Goal: Task Accomplishment & Management: Manage account settings

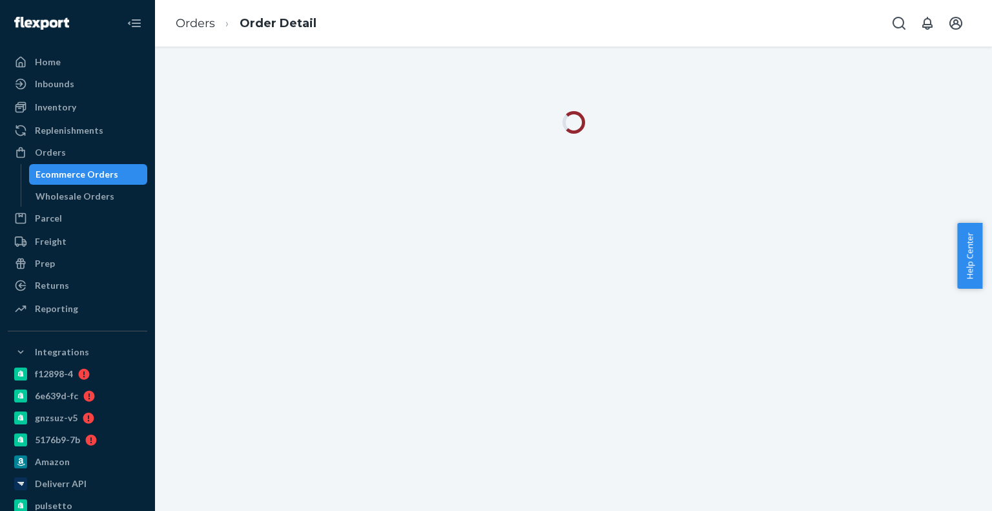
click at [130, 176] on div "Ecommerce Orders" at bounding box center [88, 174] width 116 height 18
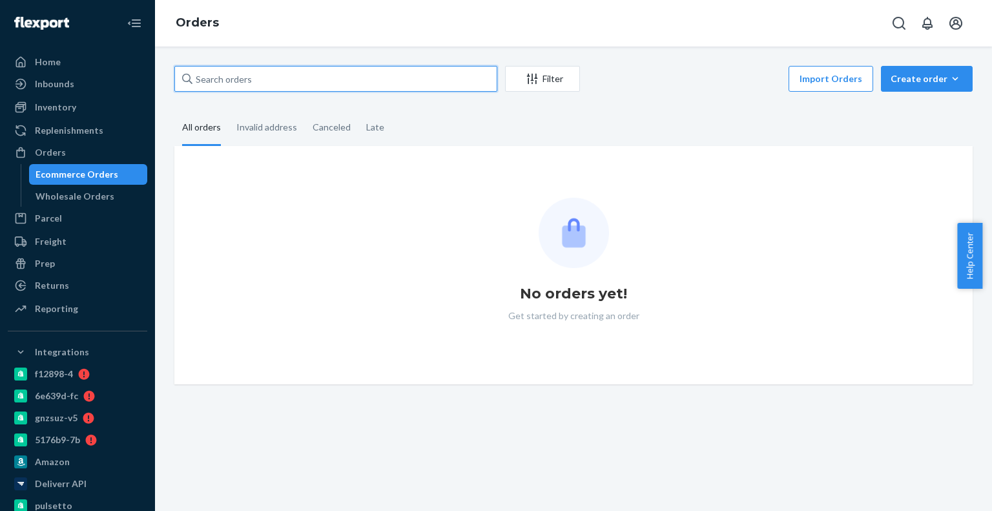
click at [289, 90] on input "text" at bounding box center [335, 79] width 323 height 26
paste input "4201750"
type input "4201750"
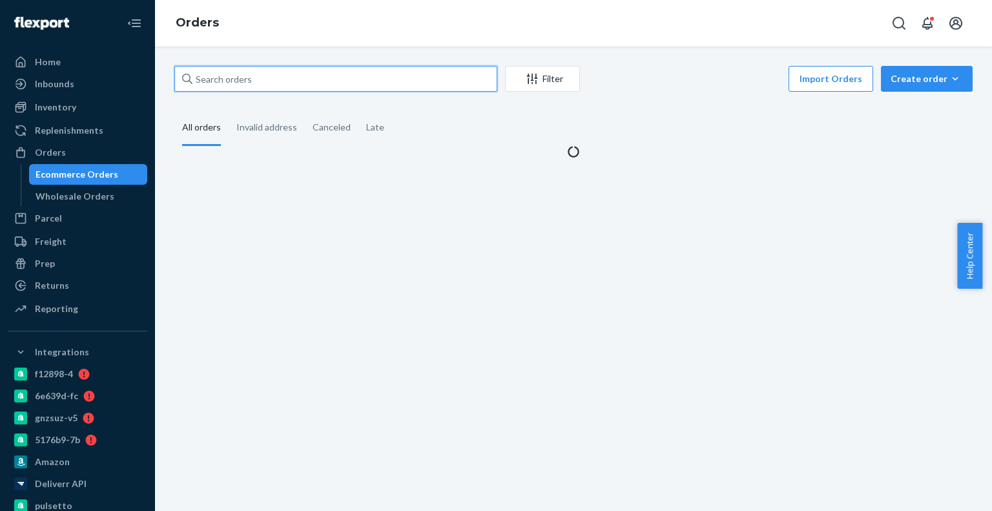
paste input "4201750"
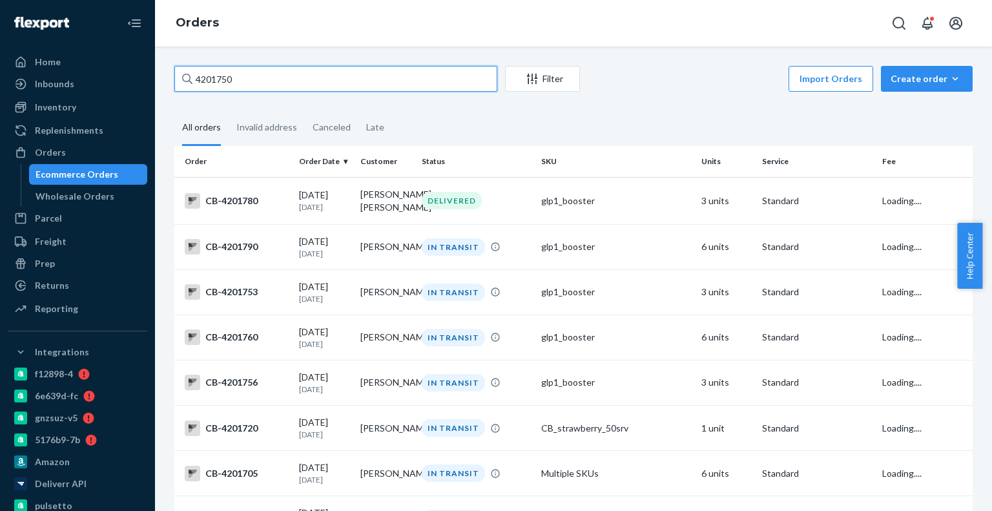
type input "4201750"
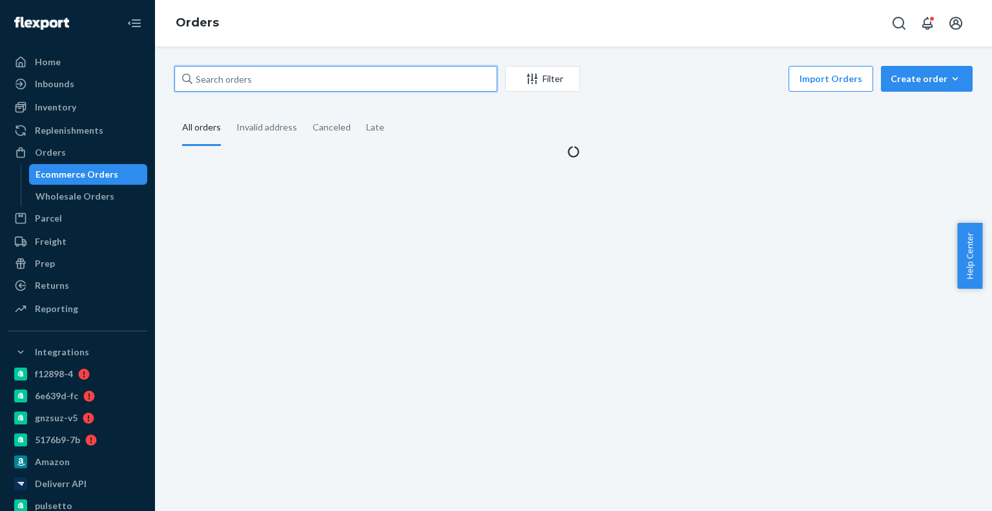
paste input "[PERSON_NAME]"
type input "[PERSON_NAME]"
paste input "[PERSON_NAME]"
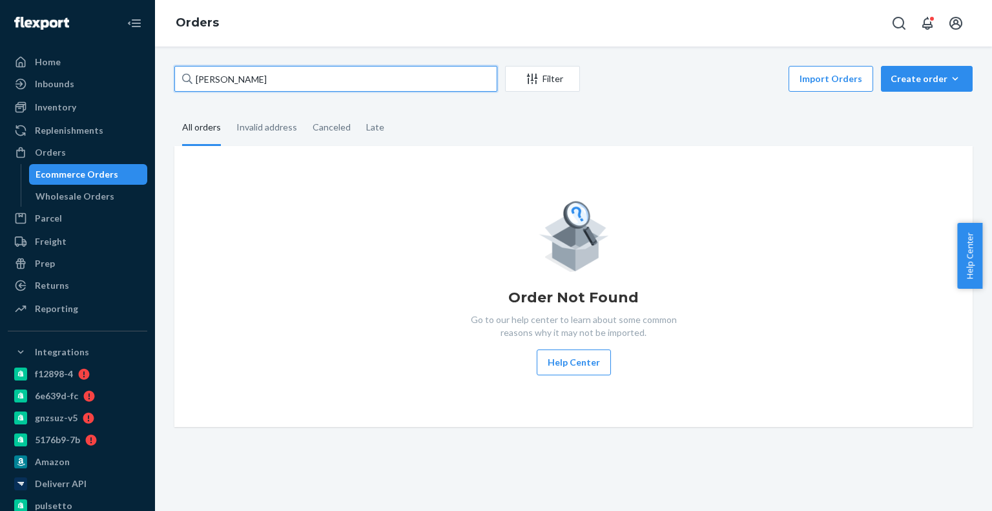
type input "[PERSON_NAME]"
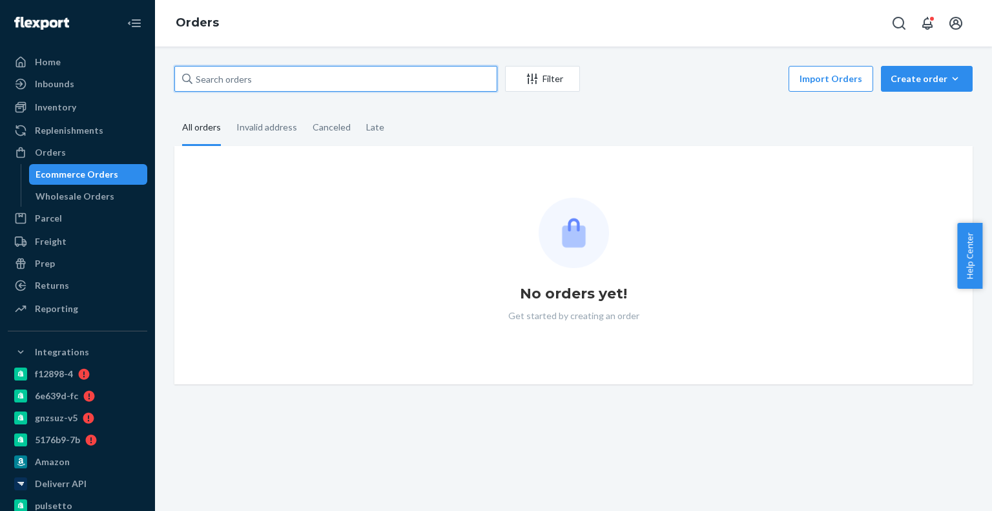
paste input "4201748"
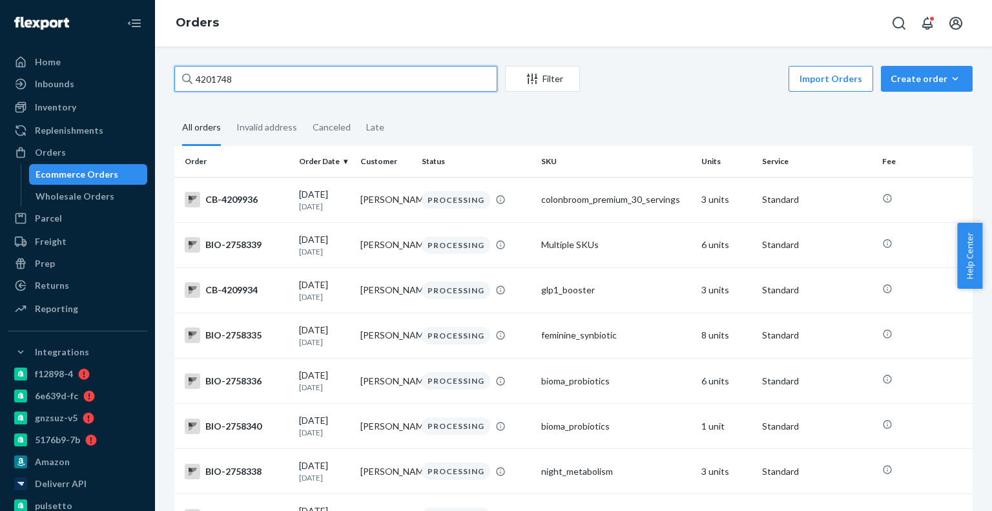
type input "4201748"
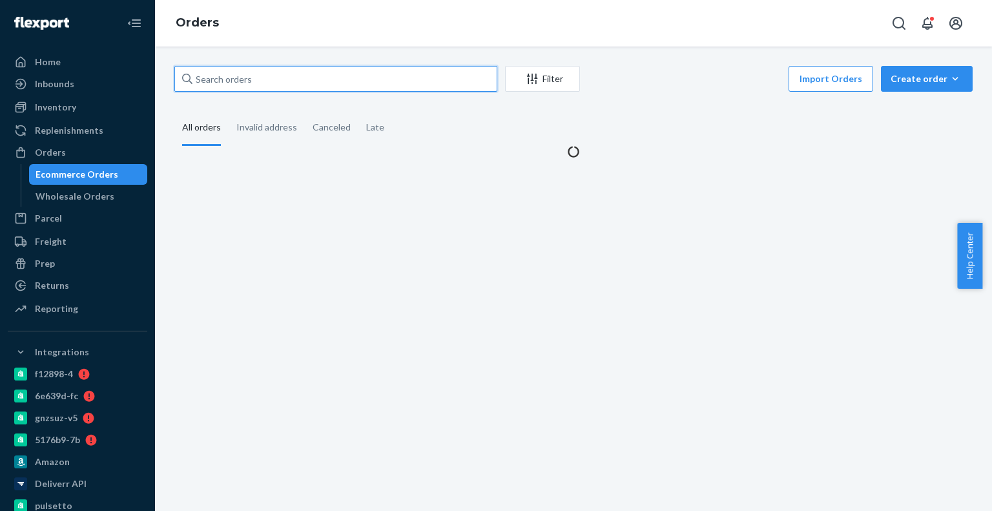
paste input "4201750"
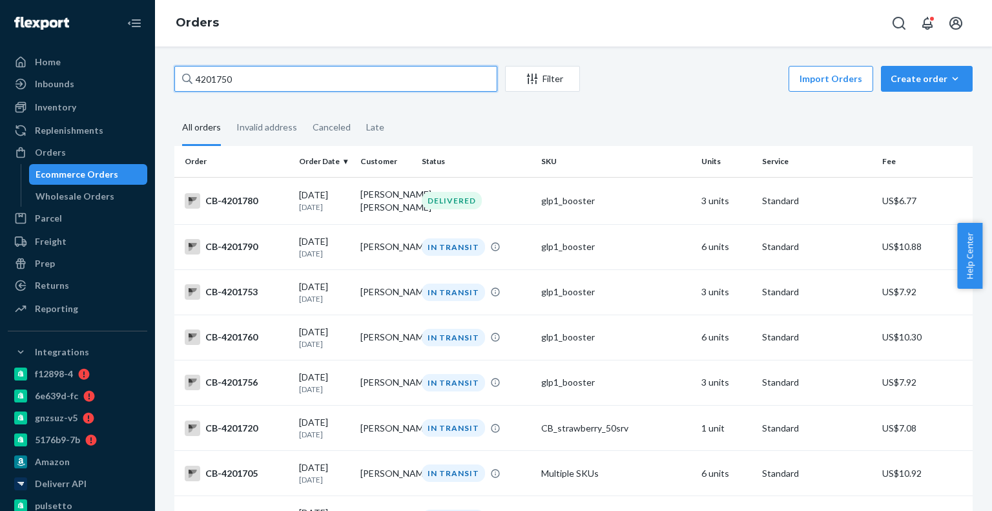
click at [264, 76] on input "4201750" at bounding box center [335, 79] width 323 height 26
paste input "text"
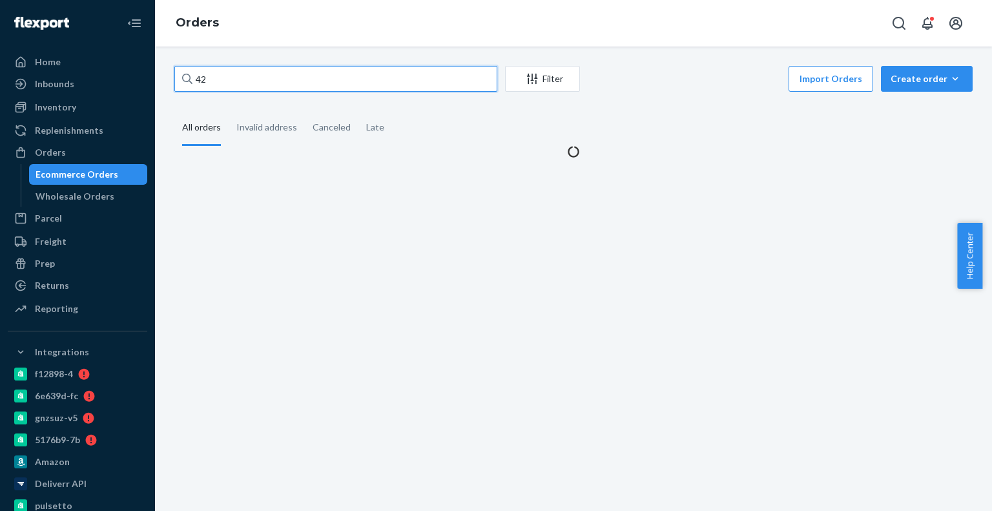
type input "4"
paste input "4201750"
type input "4201750"
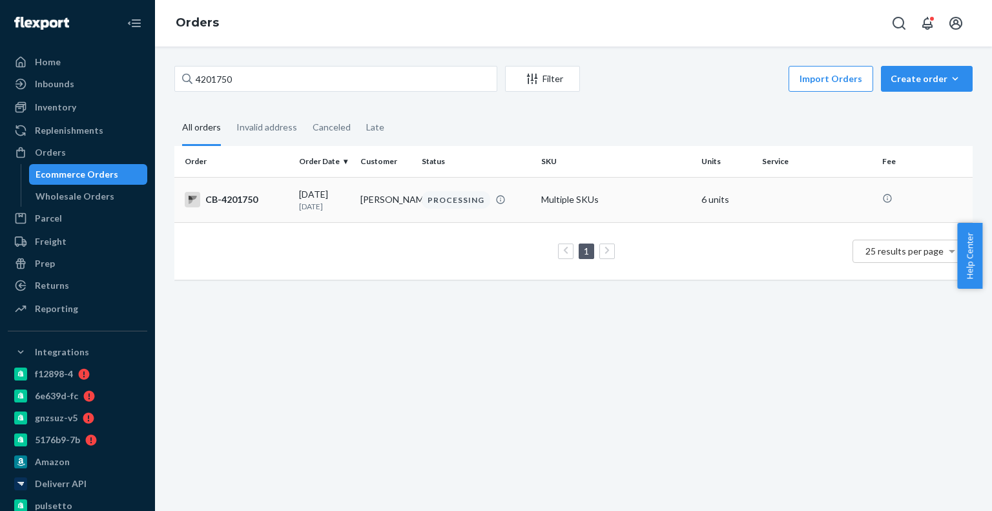
click at [543, 219] on td "Multiple SKUs" at bounding box center [616, 199] width 160 height 45
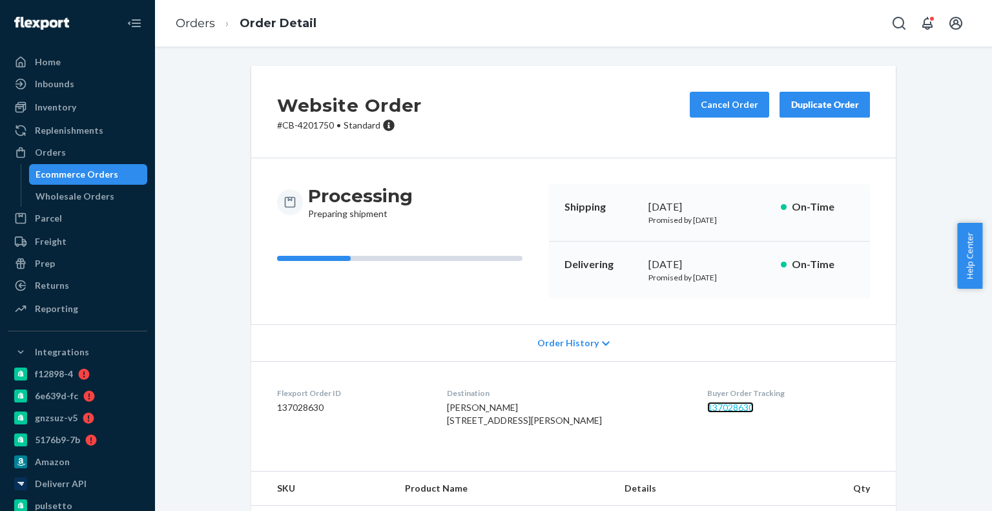
click at [712, 409] on link "137028630" at bounding box center [730, 407] width 47 height 11
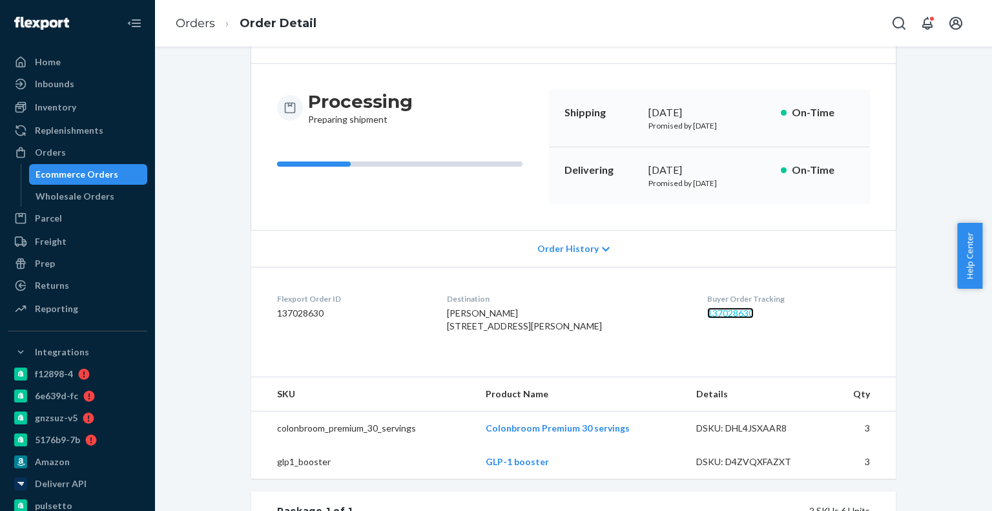
scroll to position [258, 0]
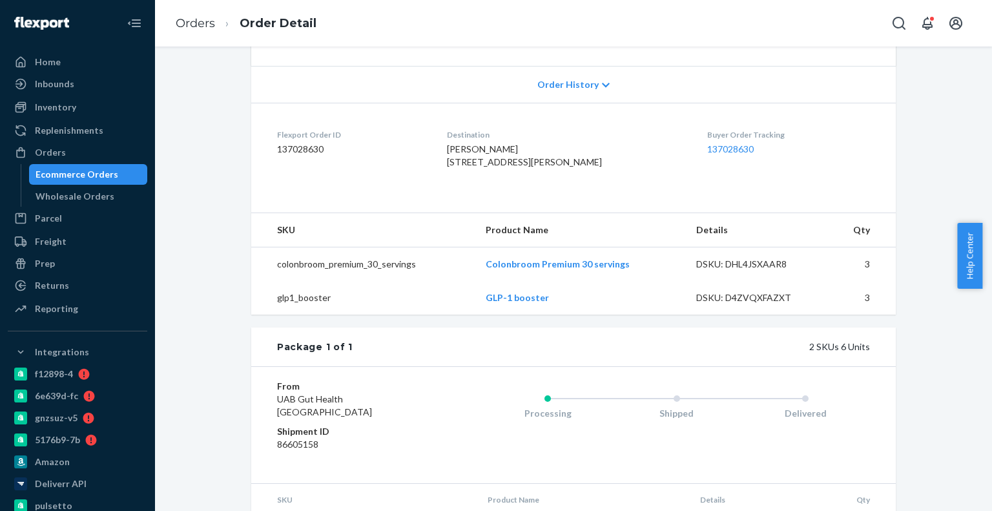
click at [78, 174] on div "Ecommerce Orders" at bounding box center [77, 174] width 83 height 13
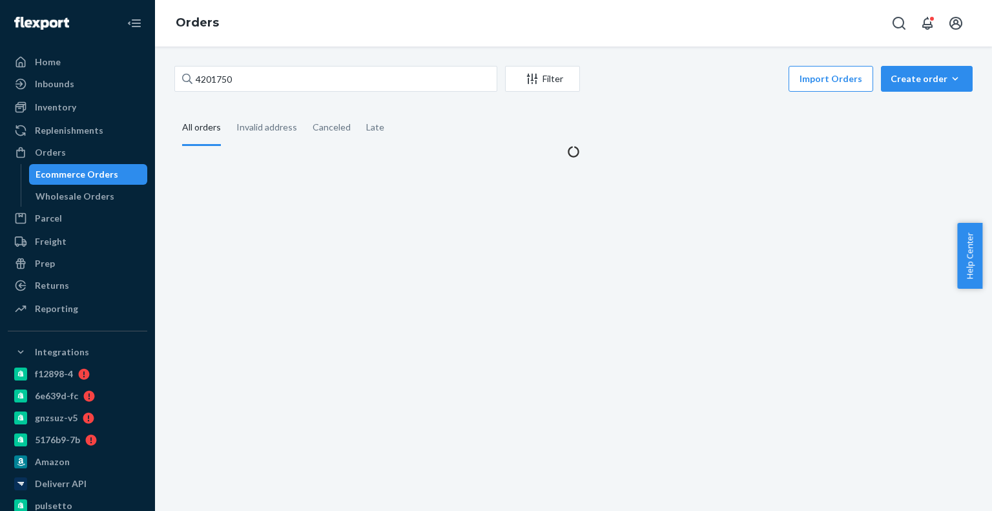
click at [303, 61] on div "4201750 Filter Import Orders Create order Ecommerce order Removal order All ord…" at bounding box center [573, 279] width 837 height 464
click at [294, 87] on input "4201750" at bounding box center [335, 79] width 323 height 26
paste input "4138812"
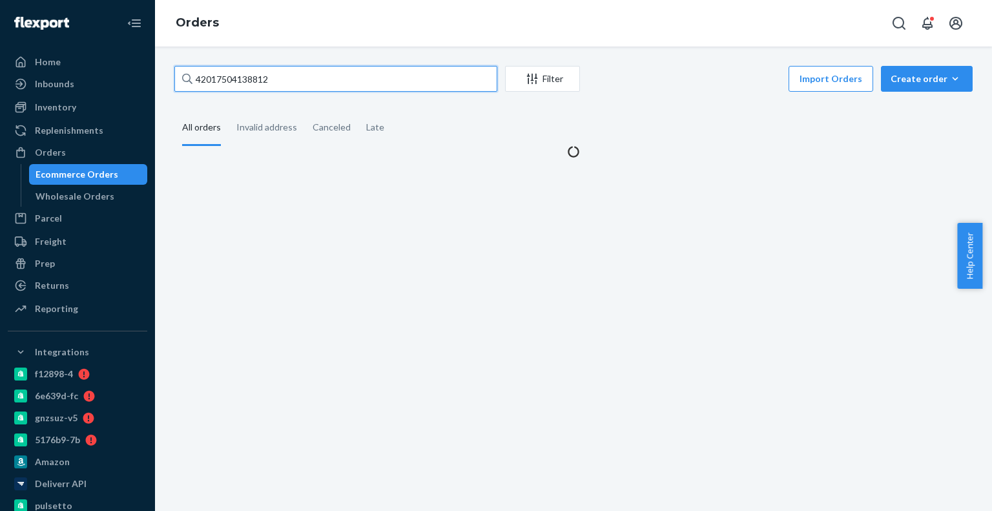
click at [300, 68] on input "42017504138812" at bounding box center [335, 79] width 323 height 26
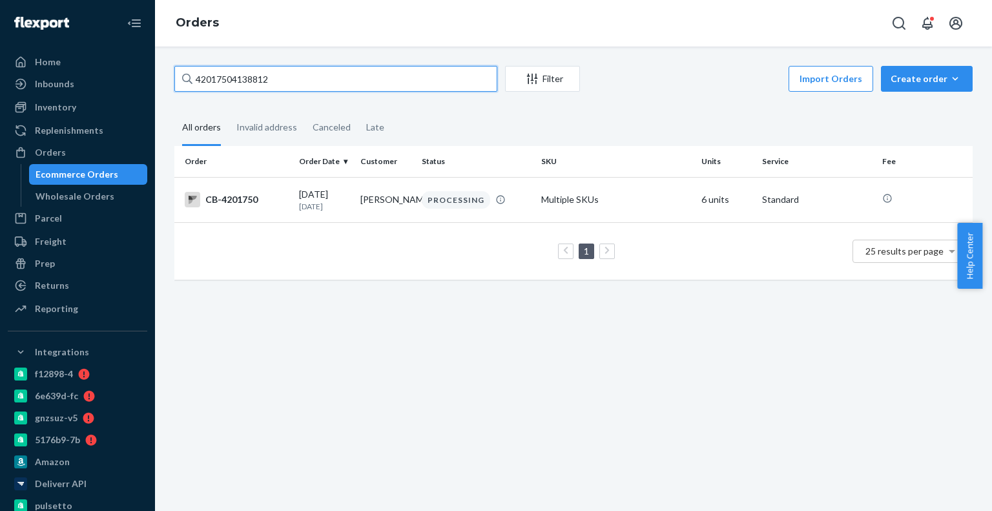
paste input "text"
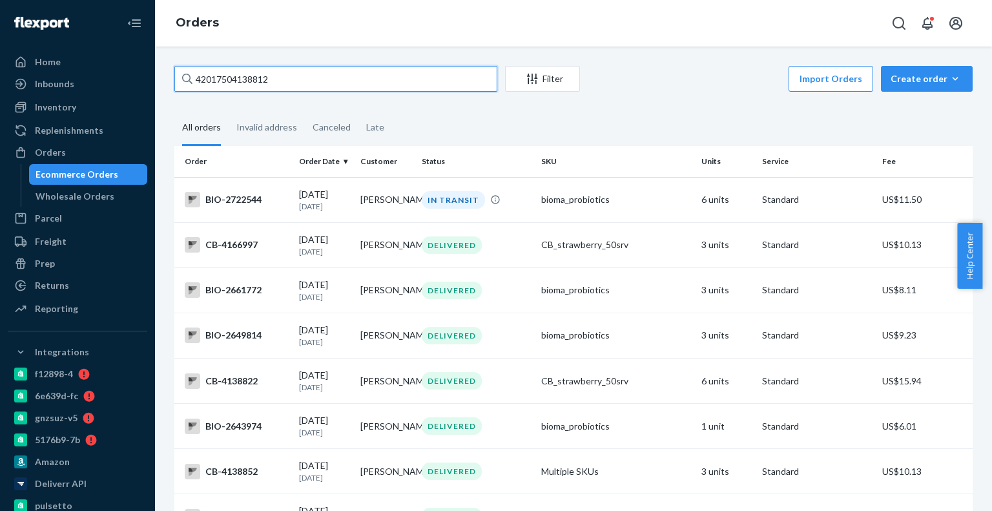
paste input "138841"
type input "4138841"
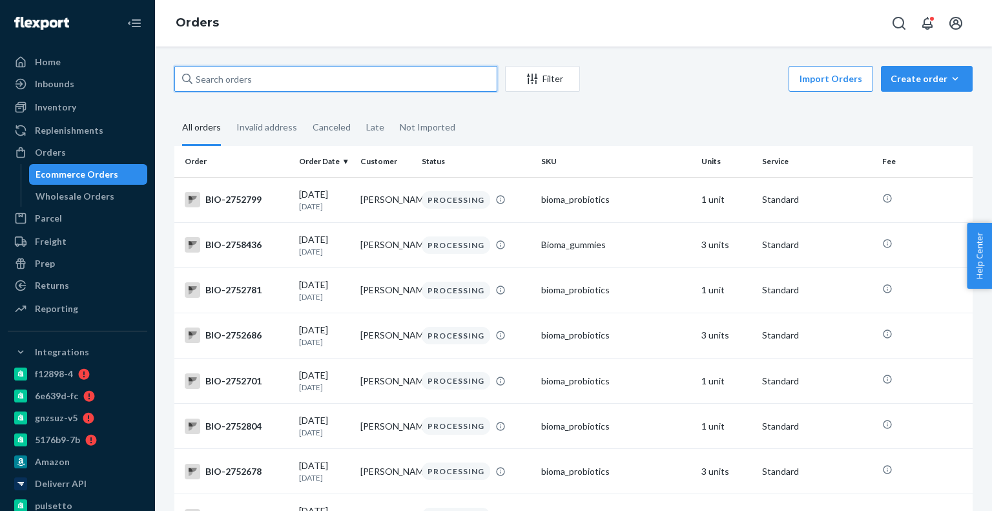
click at [278, 71] on input "text" at bounding box center [335, 79] width 323 height 26
paste input "[PERSON_NAME]"
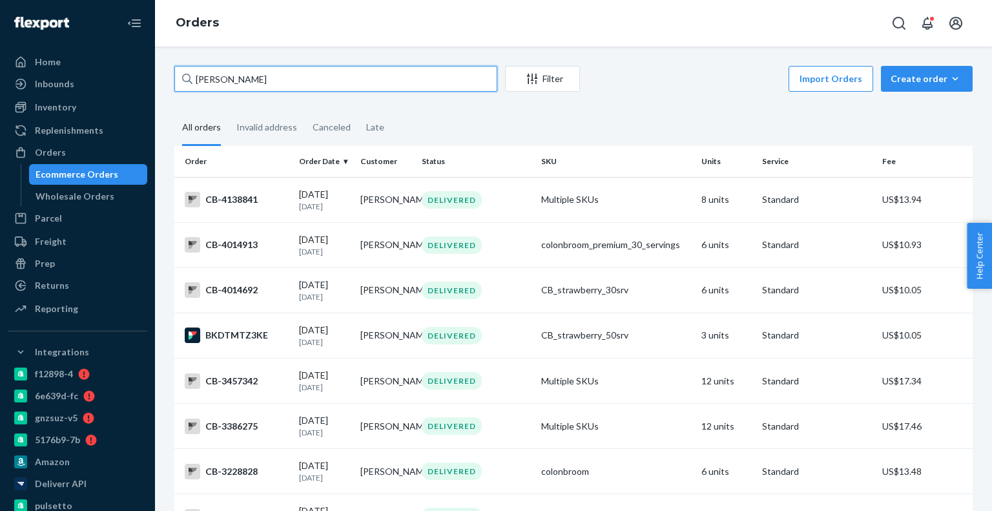
type input "[PERSON_NAME]"
click at [254, 203] on div "CB-4138841" at bounding box center [237, 200] width 104 height 16
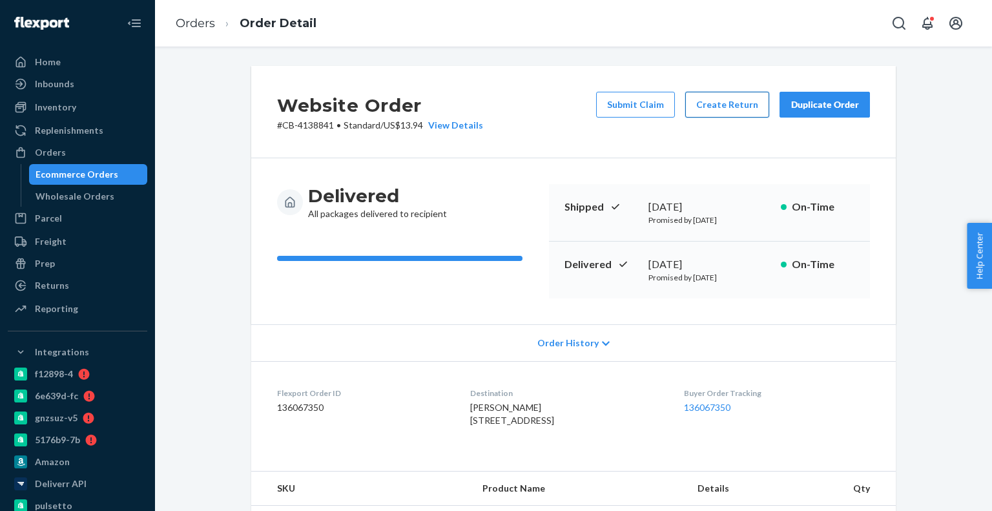
click at [732, 116] on button "Create Return" at bounding box center [727, 105] width 84 height 26
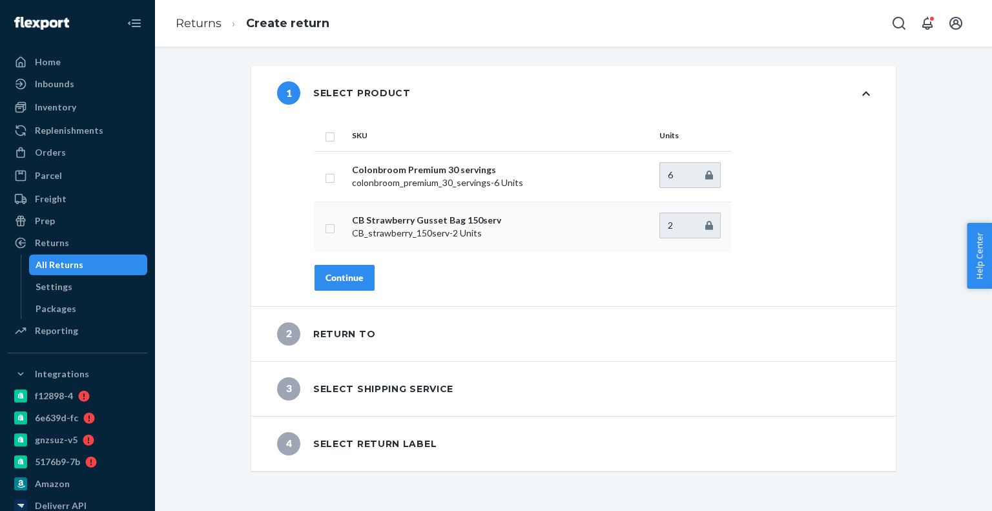
click at [330, 231] on td at bounding box center [331, 227] width 32 height 50
click at [329, 227] on input "checkbox" at bounding box center [330, 227] width 10 height 14
checkbox input "true"
click at [338, 282] on div "Continue" at bounding box center [345, 277] width 38 height 13
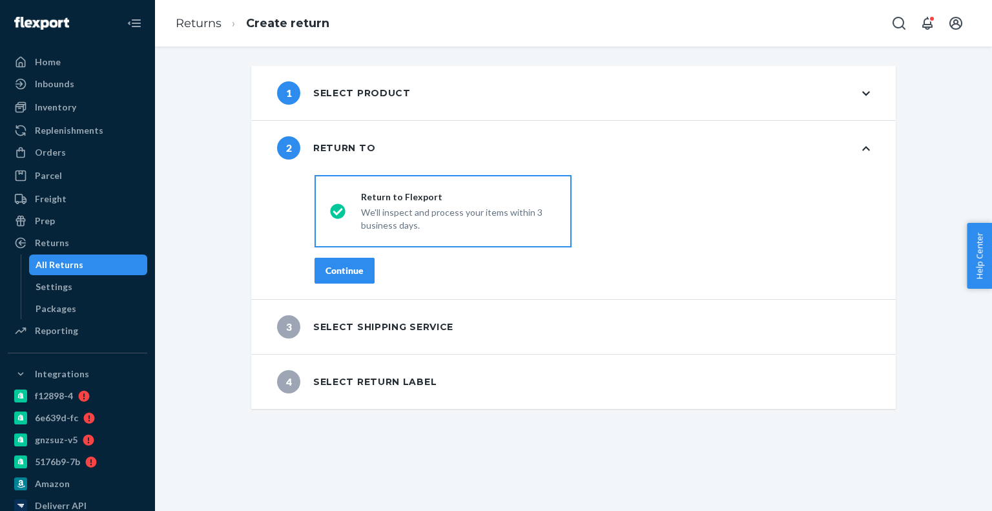
click at [354, 278] on button "Continue" at bounding box center [345, 271] width 60 height 26
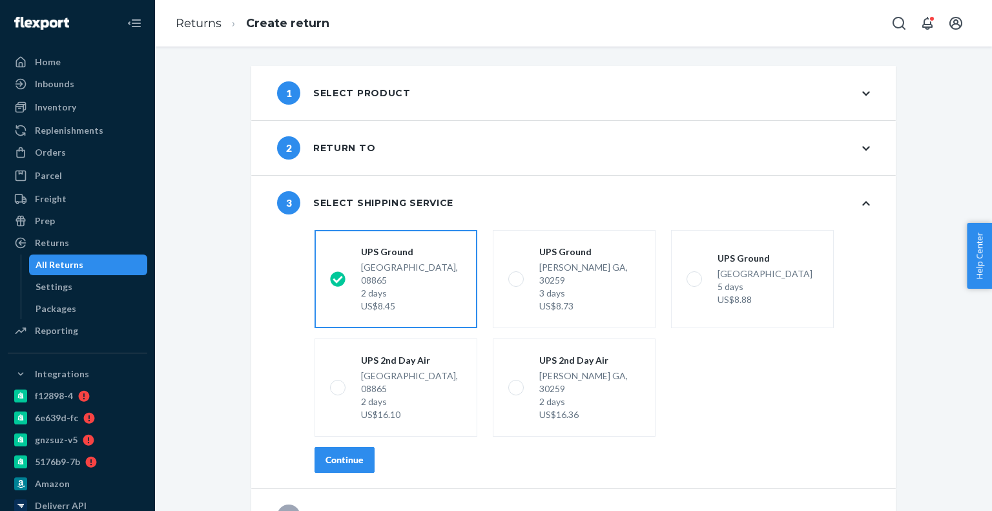
click at [348, 453] on div "Continue" at bounding box center [345, 459] width 38 height 13
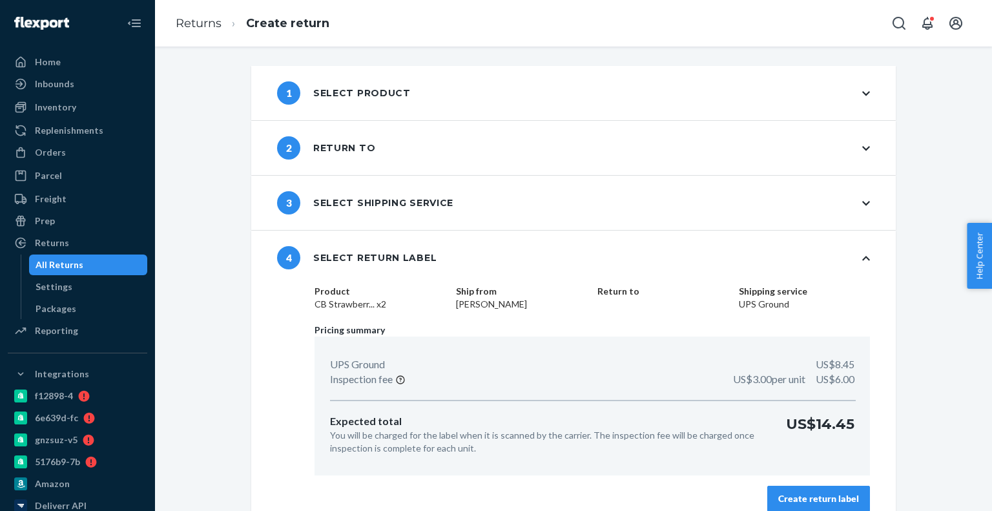
click at [828, 500] on div "Create return label" at bounding box center [818, 498] width 81 height 13
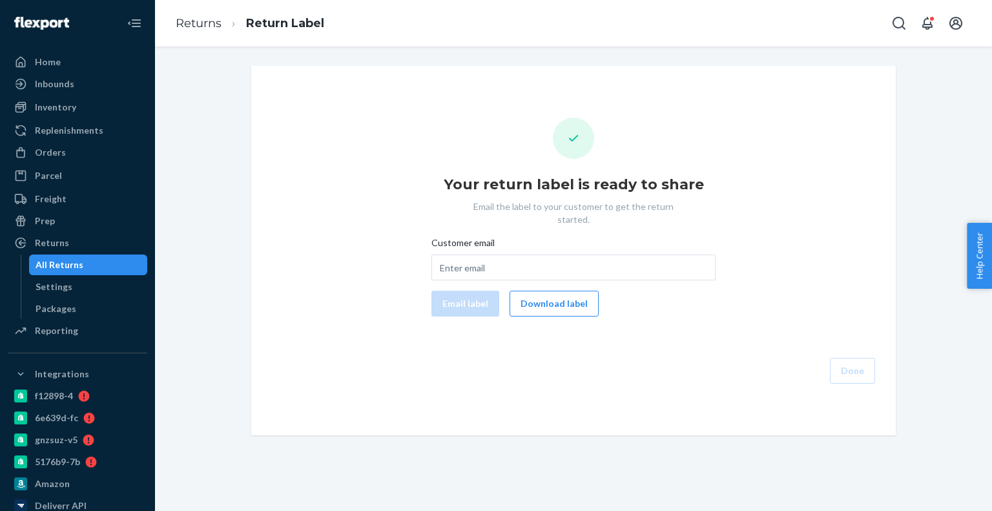
click at [553, 294] on button "Download label" at bounding box center [554, 304] width 89 height 26
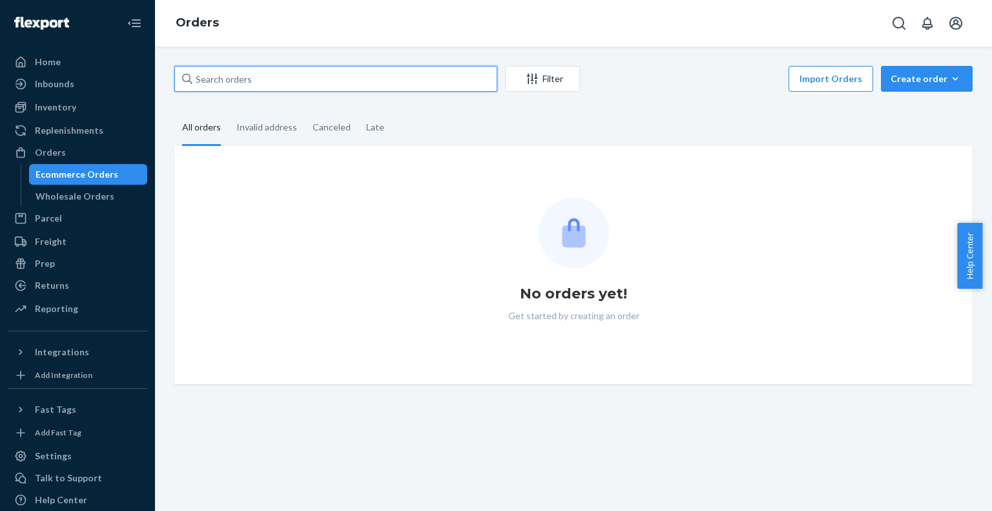
click at [318, 82] on input "text" at bounding box center [335, 79] width 323 height 26
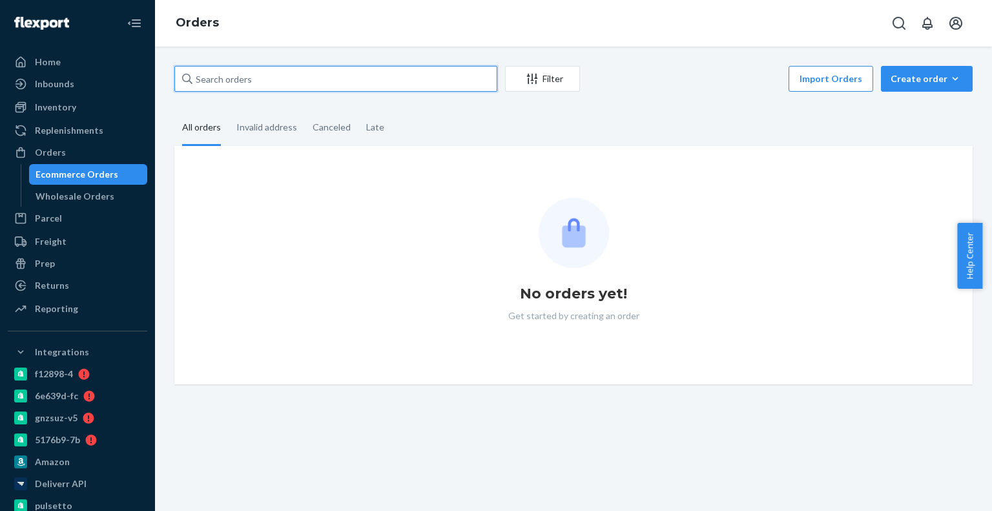
paste input "4193538"
type input "4193538"
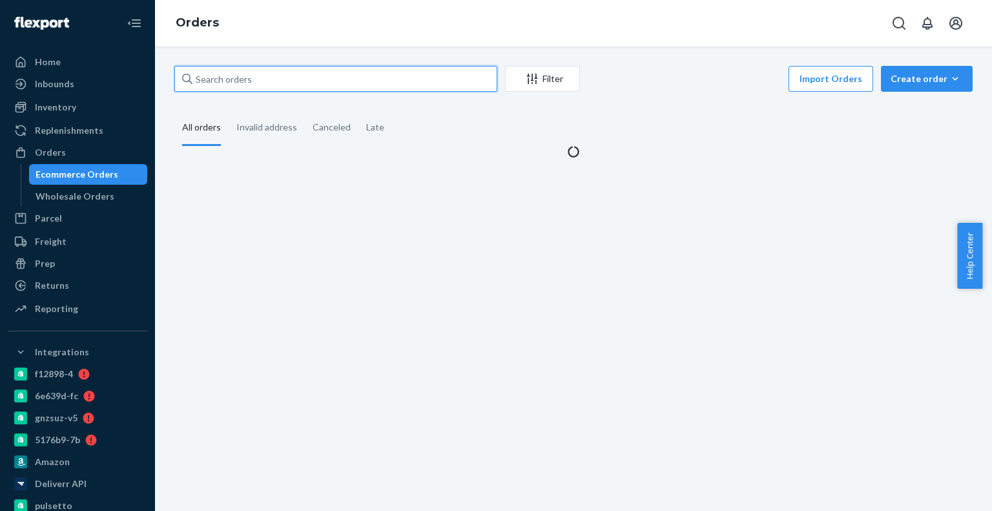
paste input "4193538"
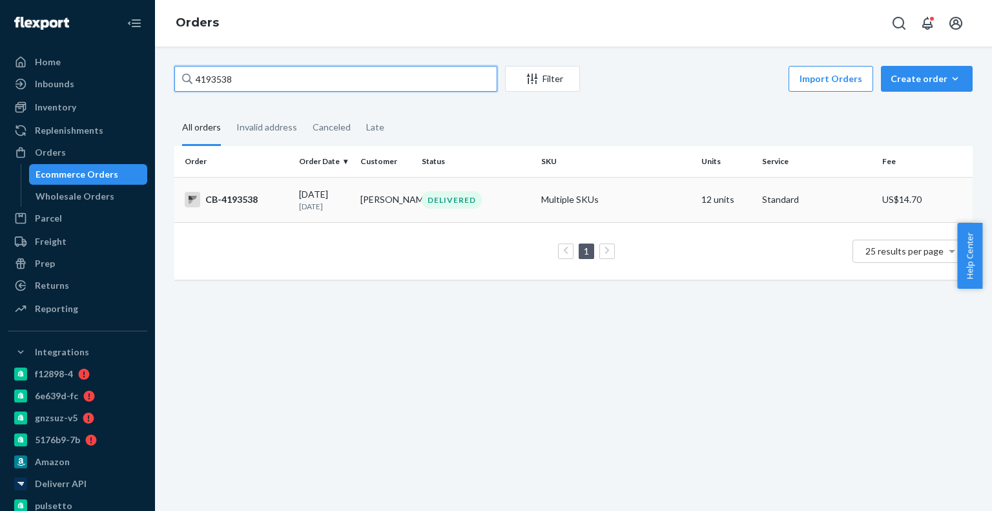
type input "4193538"
click at [306, 194] on div "09/16/2025 4 days ago" at bounding box center [324, 200] width 51 height 24
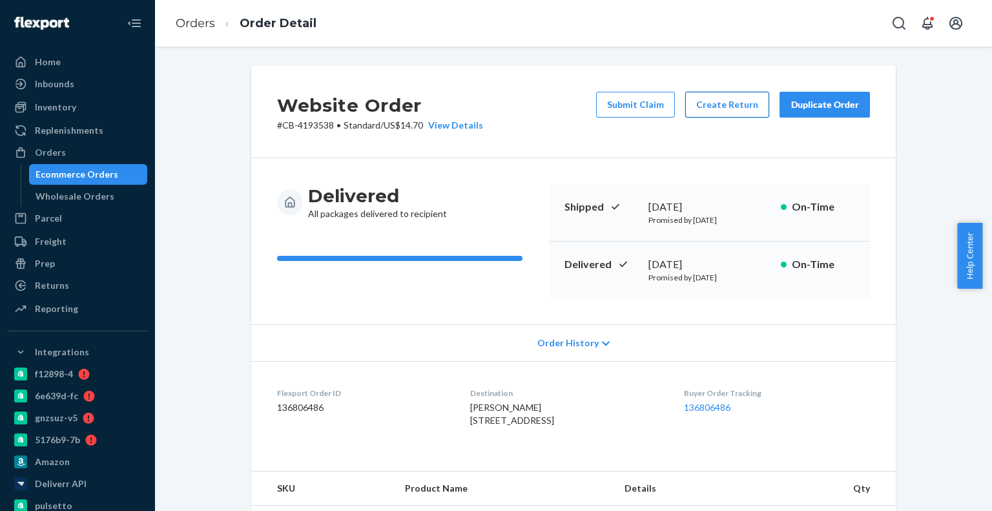
click at [714, 115] on button "Create Return" at bounding box center [727, 105] width 84 height 26
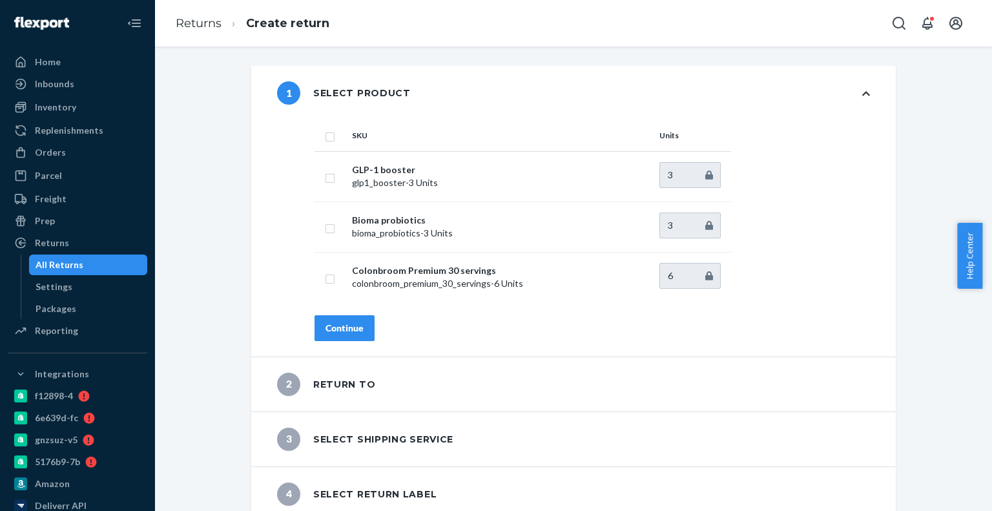
click at [327, 139] on input "checkbox" at bounding box center [330, 136] width 10 height 14
checkbox input "true"
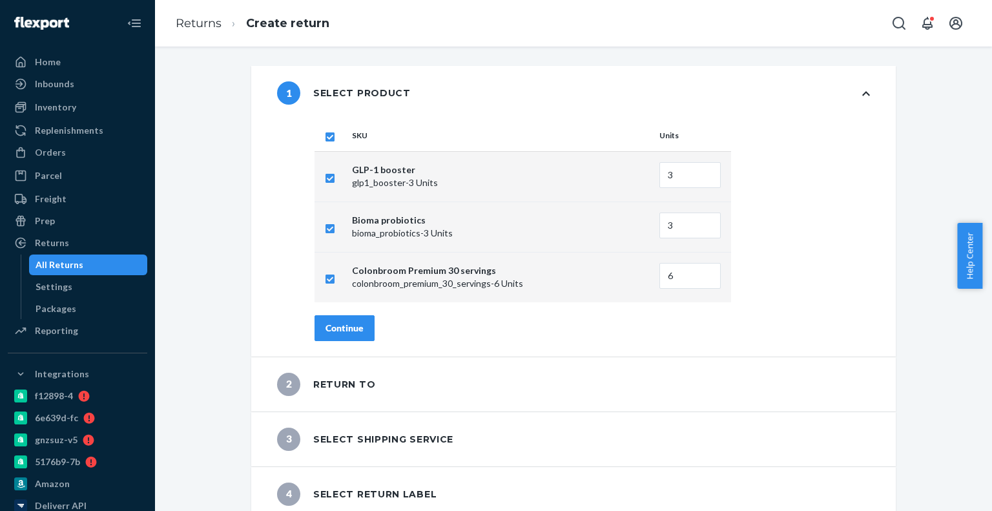
click at [360, 336] on button "Continue" at bounding box center [345, 328] width 60 height 26
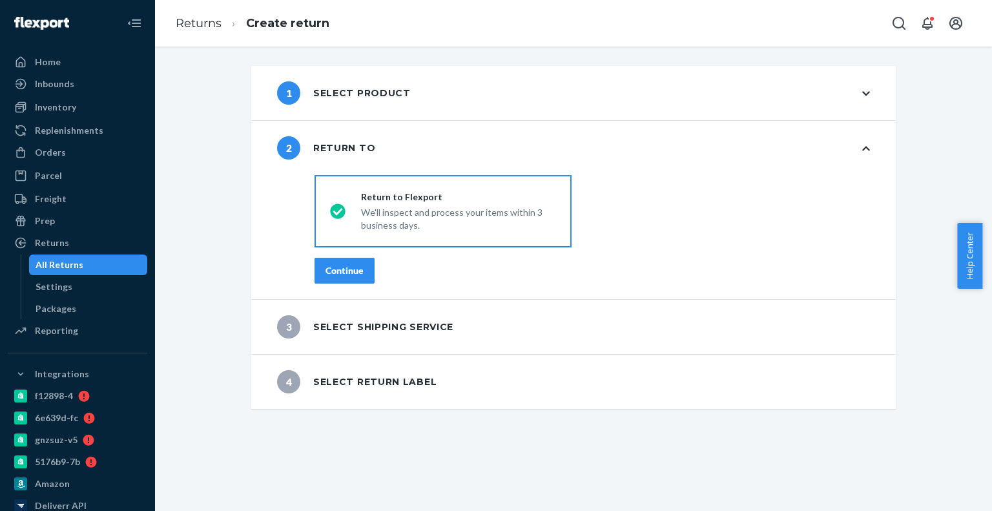
click at [349, 275] on div "Continue" at bounding box center [345, 270] width 38 height 13
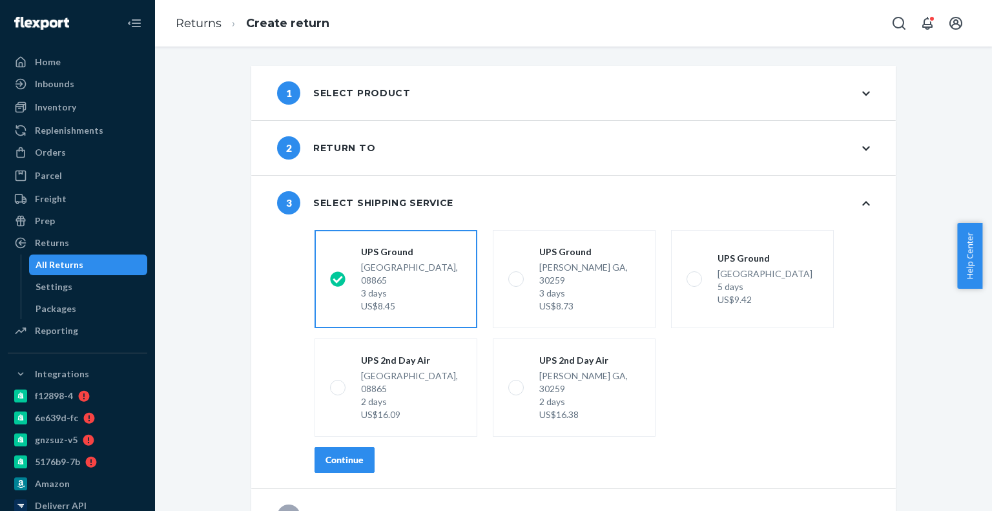
click at [341, 453] on div "Continue" at bounding box center [345, 459] width 38 height 13
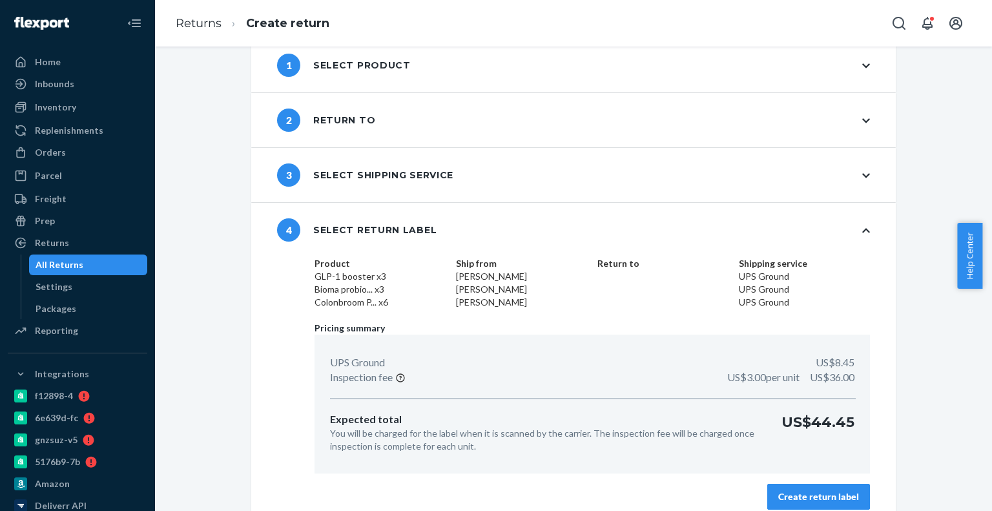
scroll to position [41, 0]
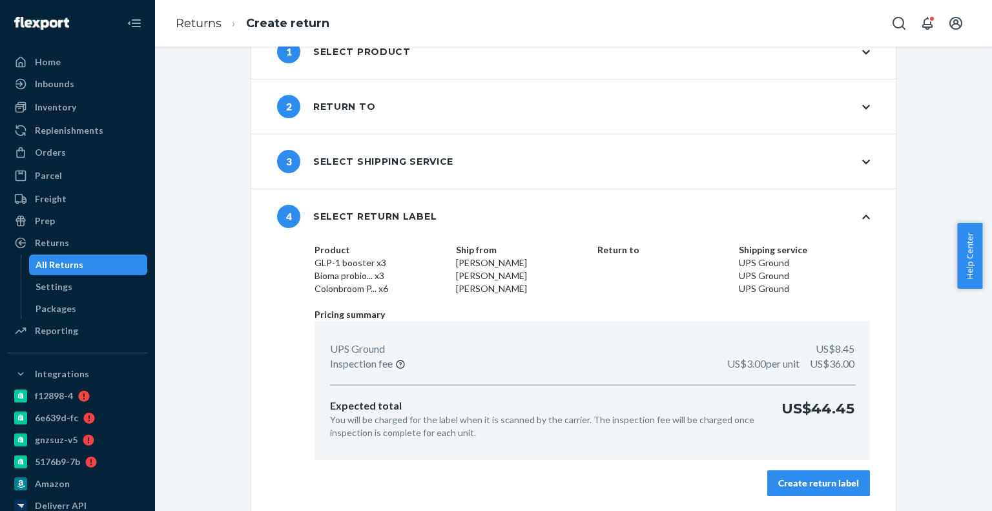
drag, startPoint x: 708, startPoint y: 462, endPoint x: 736, endPoint y: 473, distance: 29.9
click at [708, 462] on div "Product GLP-1 booster x3 Bioma probio... x3 Colonbroom P... x6 Ship from Janis …" at bounding box center [592, 378] width 607 height 268
click at [815, 493] on button "Create return label" at bounding box center [818, 483] width 103 height 26
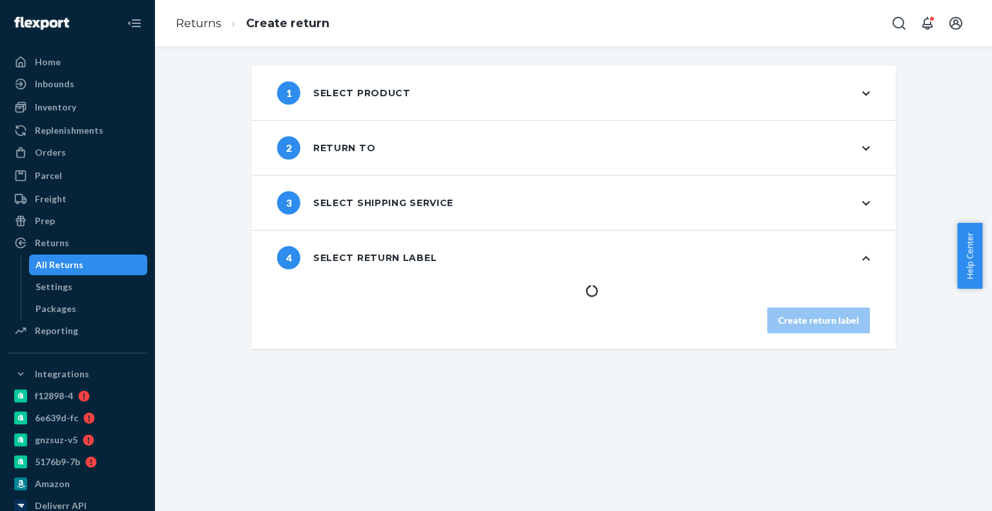
scroll to position [0, 0]
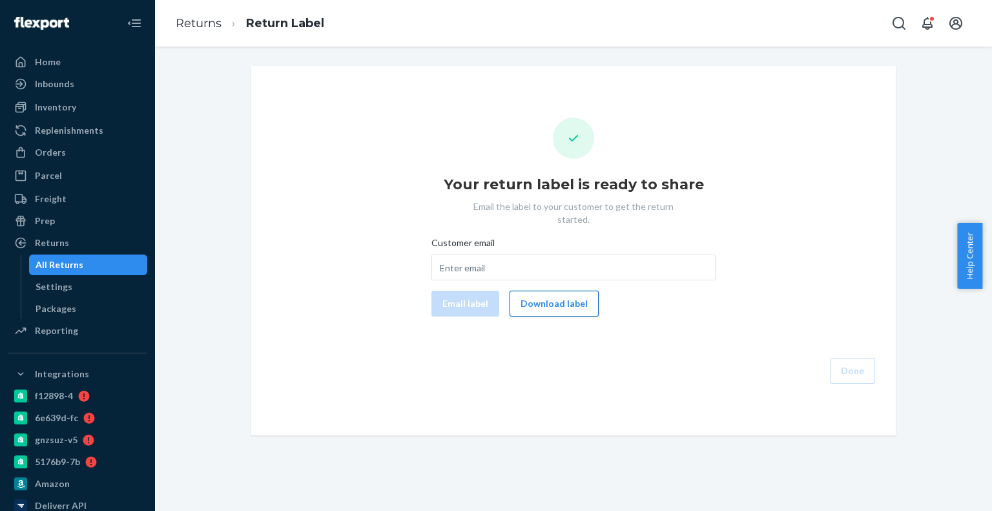
click at [577, 299] on button "Download label" at bounding box center [554, 304] width 89 height 26
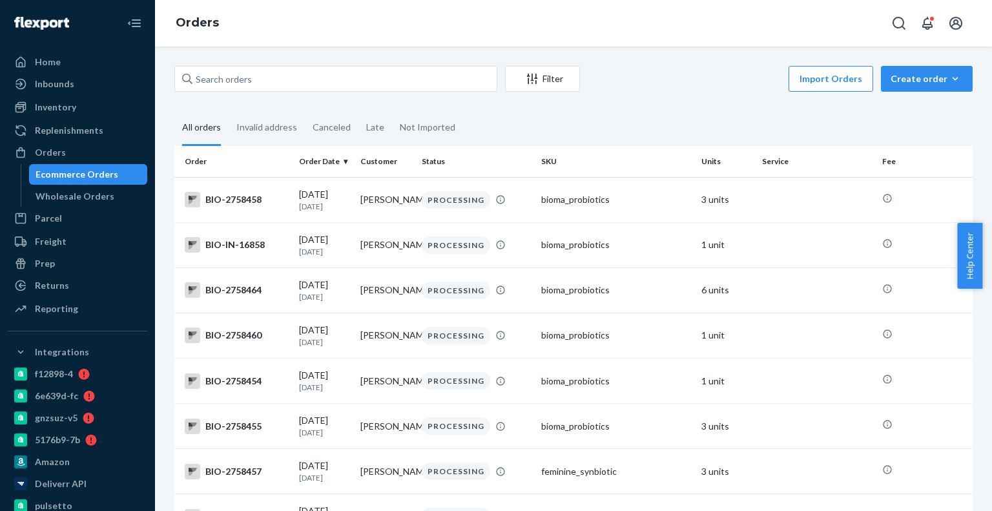
click at [329, 64] on div "Filter Import Orders Create order Ecommerce order Removal order All orders Inva…" at bounding box center [573, 279] width 837 height 464
click at [307, 74] on input "text" at bounding box center [335, 79] width 323 height 26
paste input "3898640"
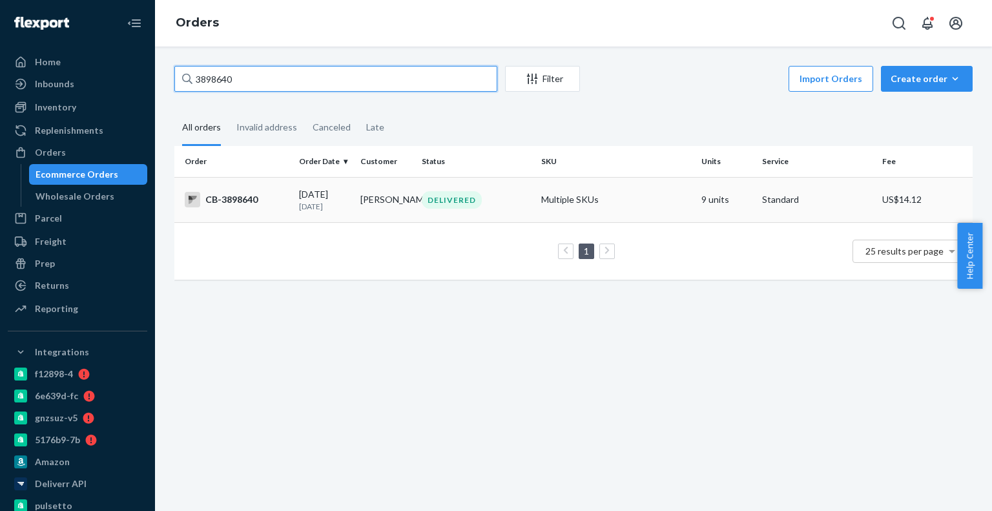
type input "3898640"
click at [374, 219] on td "Ron Jaques" at bounding box center [385, 199] width 61 height 45
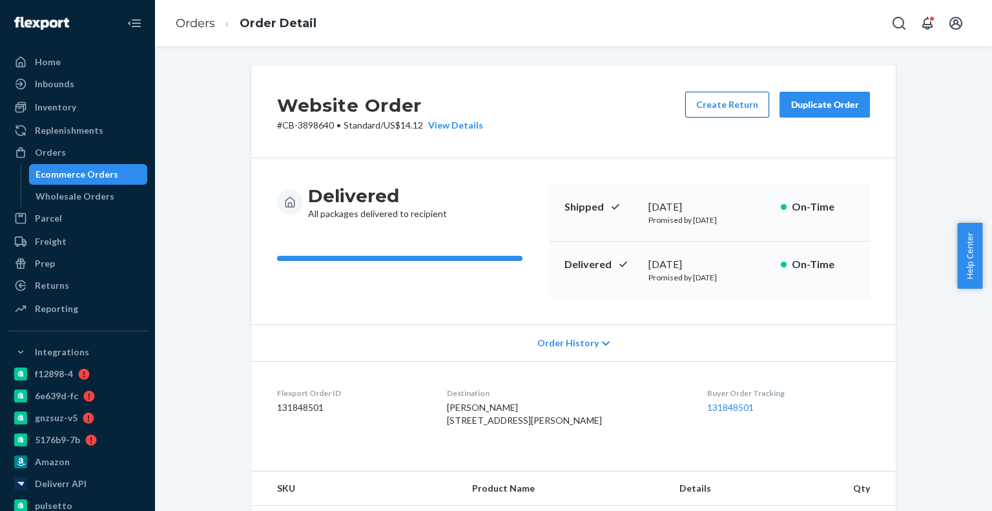
click at [754, 109] on button "Create Return" at bounding box center [727, 105] width 84 height 26
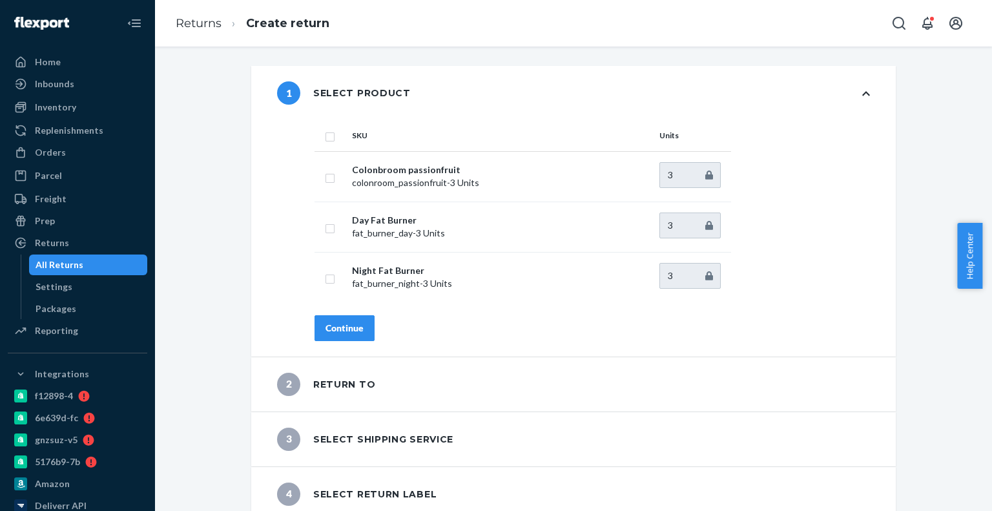
click at [328, 137] on input "checkbox" at bounding box center [330, 136] width 10 height 14
checkbox input "true"
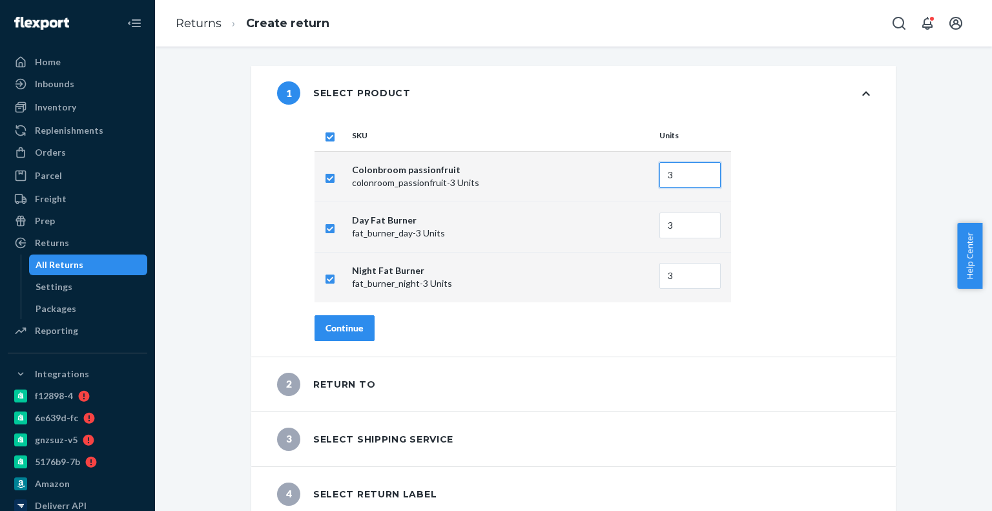
drag, startPoint x: 678, startPoint y: 178, endPoint x: 622, endPoint y: 172, distance: 55.9
click at [622, 172] on tr "Colonbroom passionfruit colonroom_passionfruit - 3 Units 3" at bounding box center [523, 176] width 417 height 50
type input "1"
drag, startPoint x: 660, startPoint y: 221, endPoint x: 610, endPoint y: 217, distance: 49.9
click at [610, 217] on tr "Day Fat Burner fat_burner_day - 3 Units 3" at bounding box center [523, 227] width 417 height 50
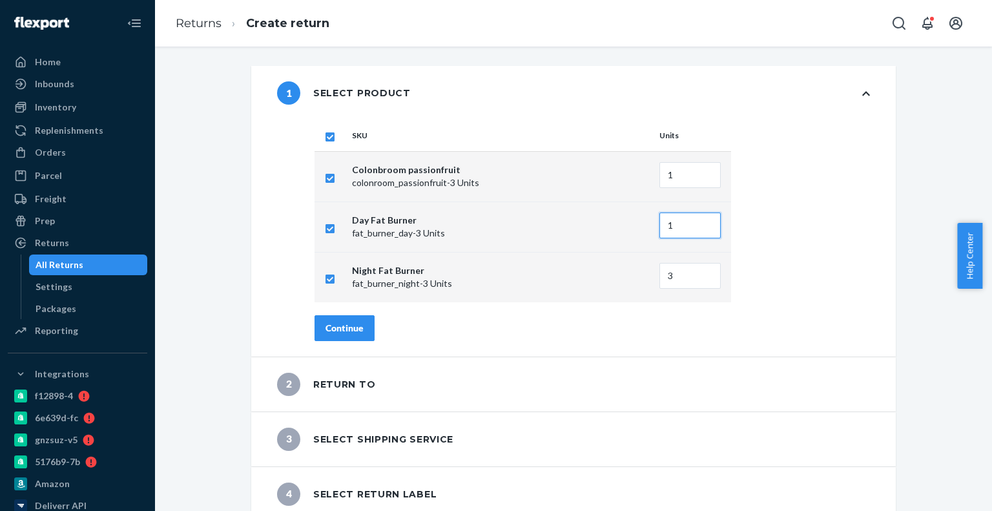
type input "1"
drag, startPoint x: 677, startPoint y: 268, endPoint x: 597, endPoint y: 268, distance: 80.1
click at [597, 268] on tr "Night Fat Burner fat_burner_night - 3 Units 3" at bounding box center [523, 277] width 417 height 50
type input "1"
click at [328, 230] on input "checkbox" at bounding box center [330, 227] width 10 height 14
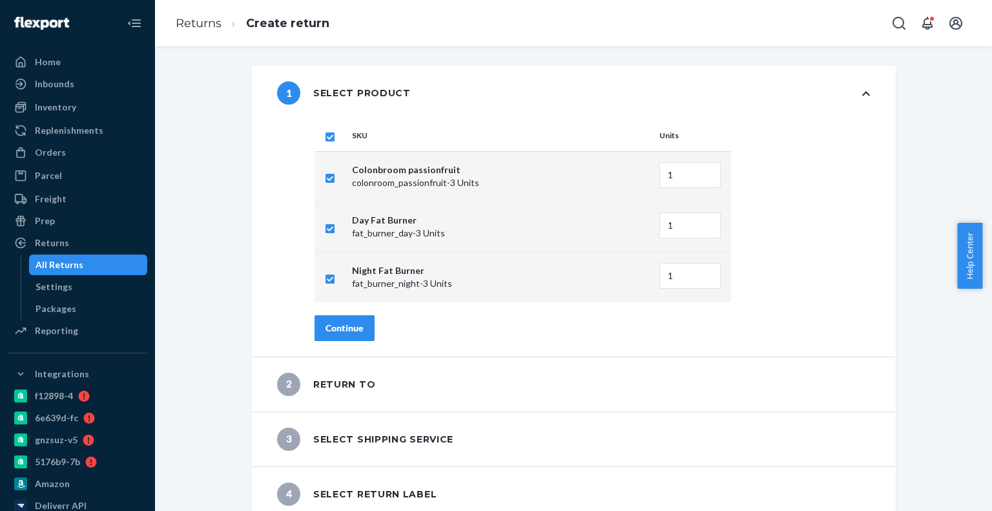
checkbox input "false"
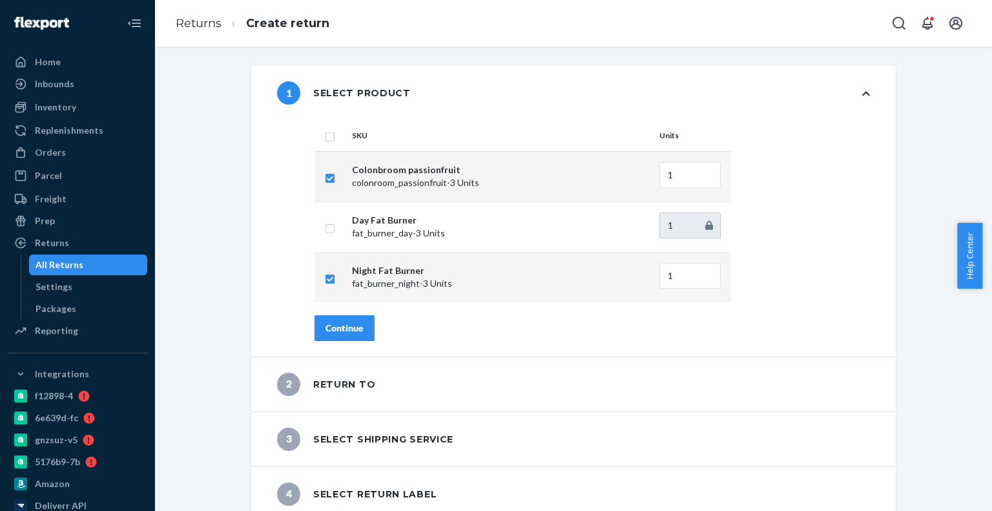
click at [344, 328] on div "Continue" at bounding box center [345, 328] width 38 height 13
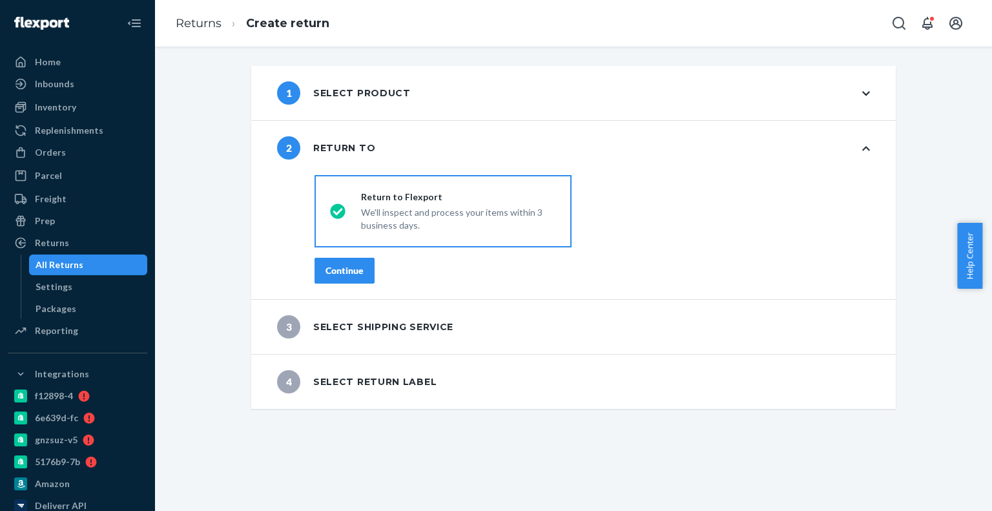
click at [346, 90] on div "1 Select product" at bounding box center [344, 92] width 134 height 23
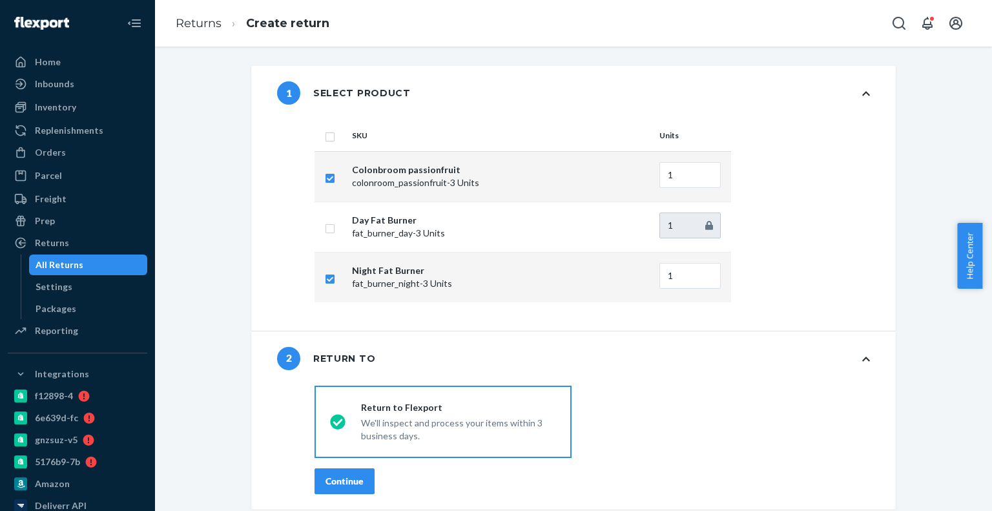
click at [328, 281] on input "checkbox" at bounding box center [330, 278] width 10 height 14
checkbox input "false"
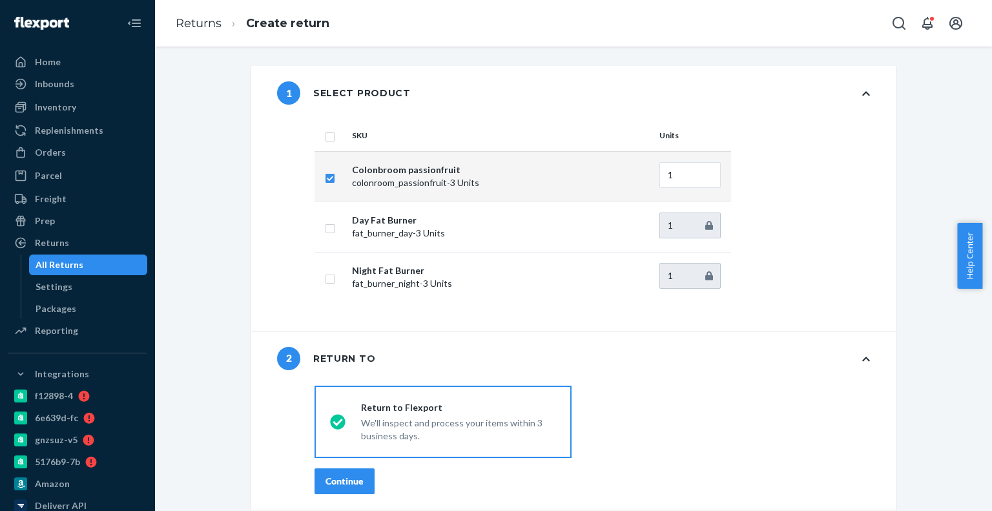
click at [346, 480] on div "Continue" at bounding box center [345, 481] width 38 height 13
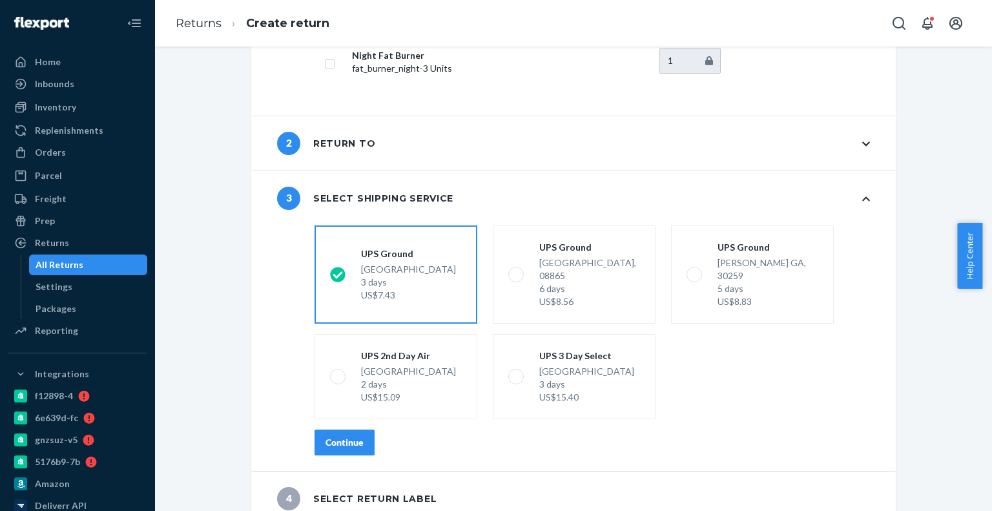
scroll to position [216, 0]
click at [338, 442] on div "shippingRatesRadioGroup UPS Ground Highland CA, 92346 3 days US$7.43 UPS Ground…" at bounding box center [592, 345] width 607 height 251
click at [340, 436] on button "Continue" at bounding box center [345, 442] width 60 height 26
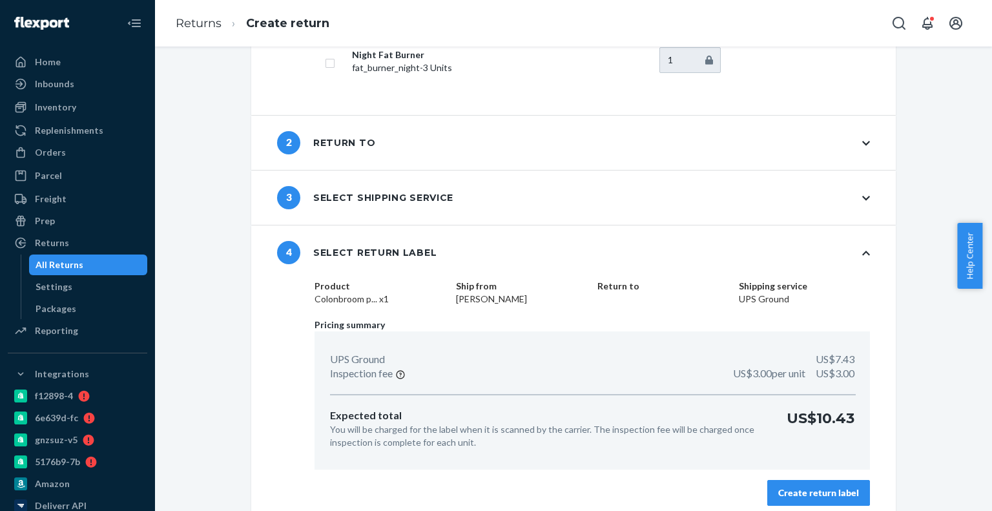
click at [804, 488] on div "Create return label" at bounding box center [818, 492] width 81 height 13
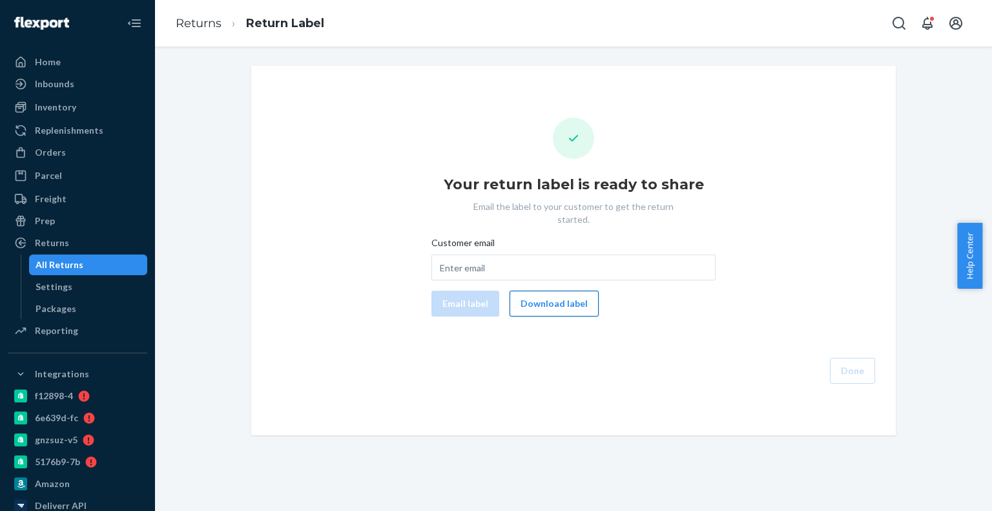
click at [539, 291] on button "Download label" at bounding box center [554, 304] width 89 height 26
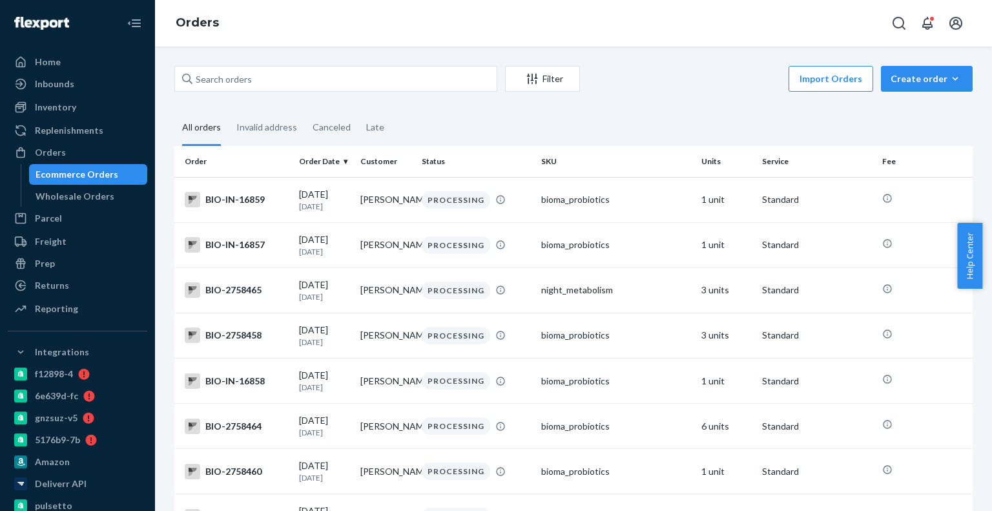
click at [243, 57] on div "Filter Import Orders Create order Ecommerce order Removal order All orders Inva…" at bounding box center [573, 279] width 837 height 464
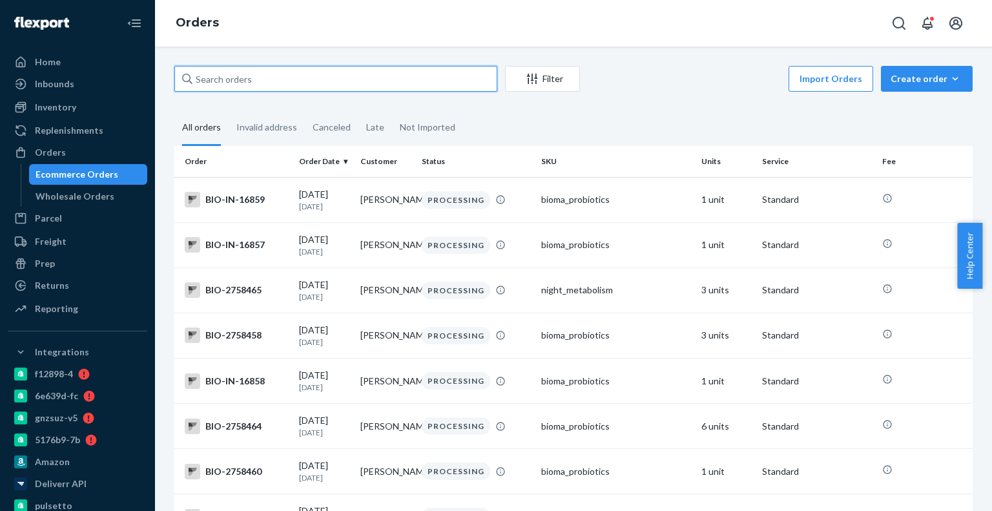
click at [242, 81] on input "text" at bounding box center [335, 79] width 323 height 26
paste input "4025893"
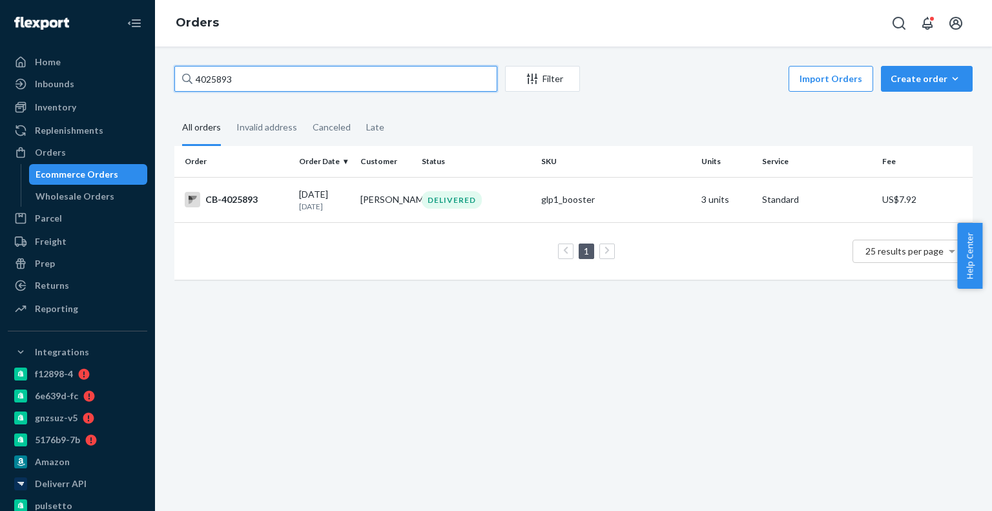
type input "4025893"
click at [359, 226] on td "1 25 results per page" at bounding box center [573, 250] width 798 height 57
click at [365, 225] on td "1 25 results per page" at bounding box center [573, 250] width 798 height 57
click at [379, 217] on td "Ronald Jaques" at bounding box center [385, 199] width 61 height 45
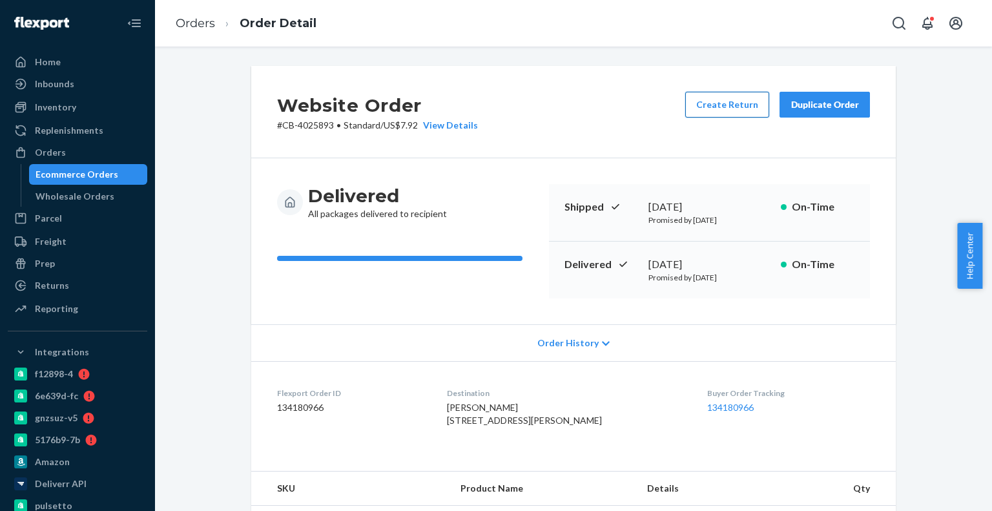
click at [748, 116] on button "Create Return" at bounding box center [727, 105] width 84 height 26
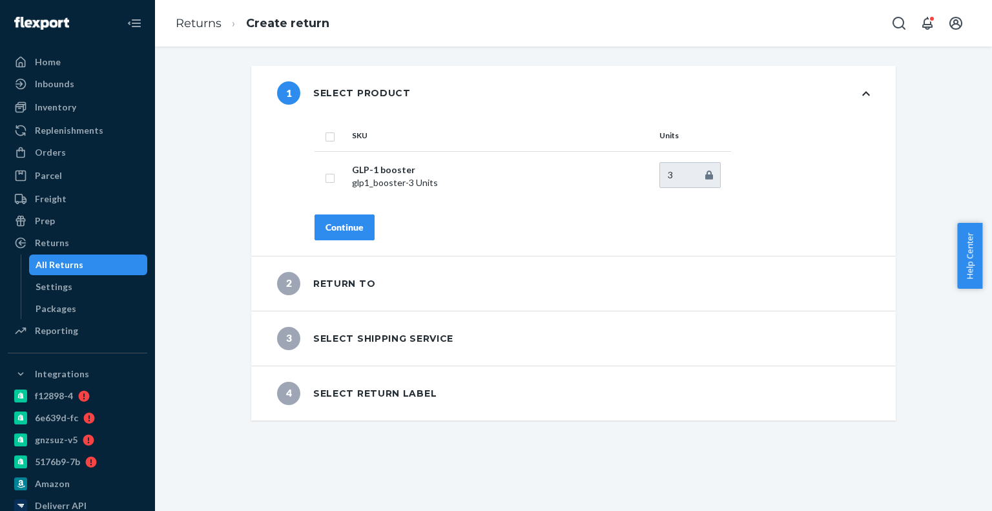
click at [325, 131] on input "checkbox" at bounding box center [330, 136] width 10 height 14
checkbox input "true"
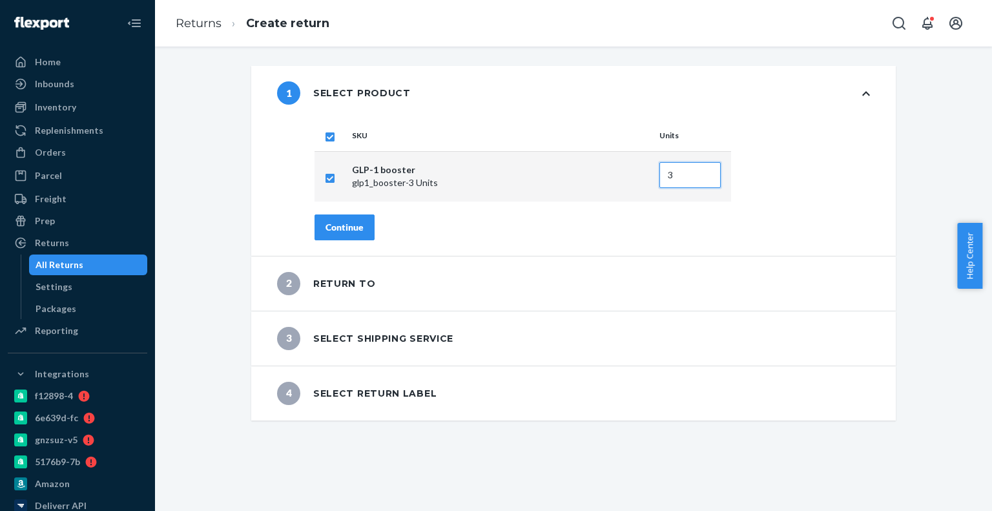
drag, startPoint x: 687, startPoint y: 177, endPoint x: 561, endPoint y: 177, distance: 126.0
click at [561, 177] on tr "GLP-1 booster glp1_booster - 3 Units 3" at bounding box center [523, 176] width 417 height 50
type input "1"
click at [346, 228] on div "Continue" at bounding box center [345, 227] width 38 height 13
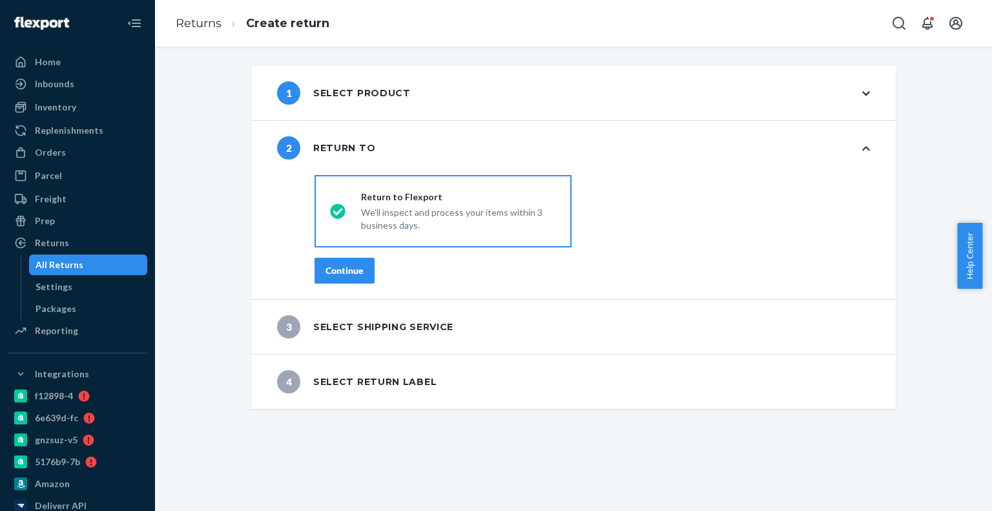
click at [368, 263] on button "Continue" at bounding box center [345, 271] width 60 height 26
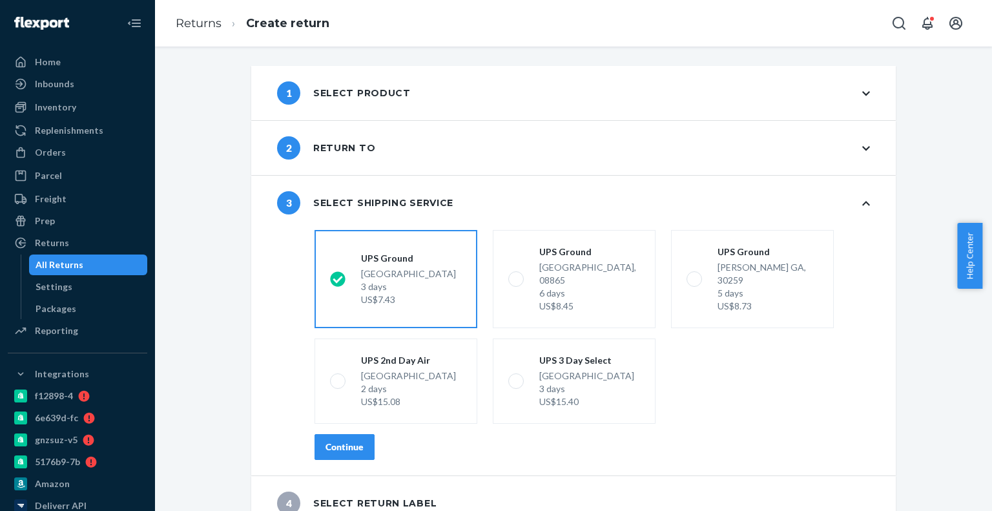
click at [352, 441] on button "Continue" at bounding box center [345, 447] width 60 height 26
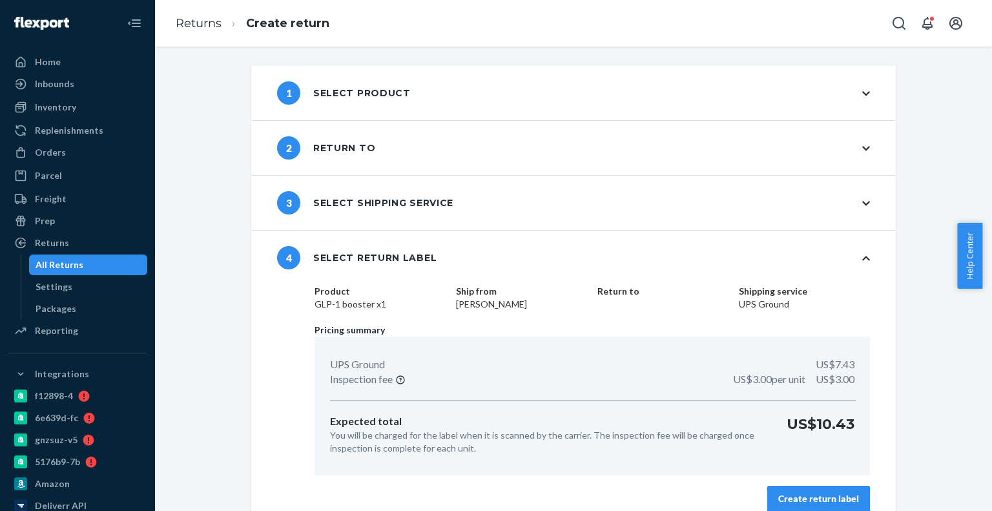
drag, startPoint x: 848, startPoint y: 477, endPoint x: 842, endPoint y: 487, distance: 11.6
click at [847, 481] on div "Product GLP-1 booster x1 Ship from Ronald Jaques Return to Shipping service UPS…" at bounding box center [592, 406] width 607 height 242
click at [826, 495] on div "Create return label" at bounding box center [818, 498] width 81 height 13
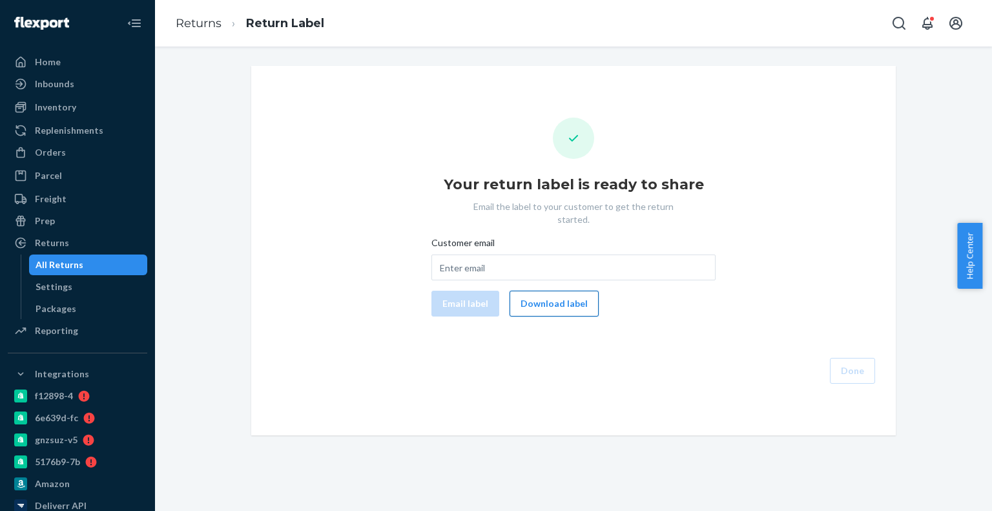
click at [558, 291] on button "Download label" at bounding box center [554, 304] width 89 height 26
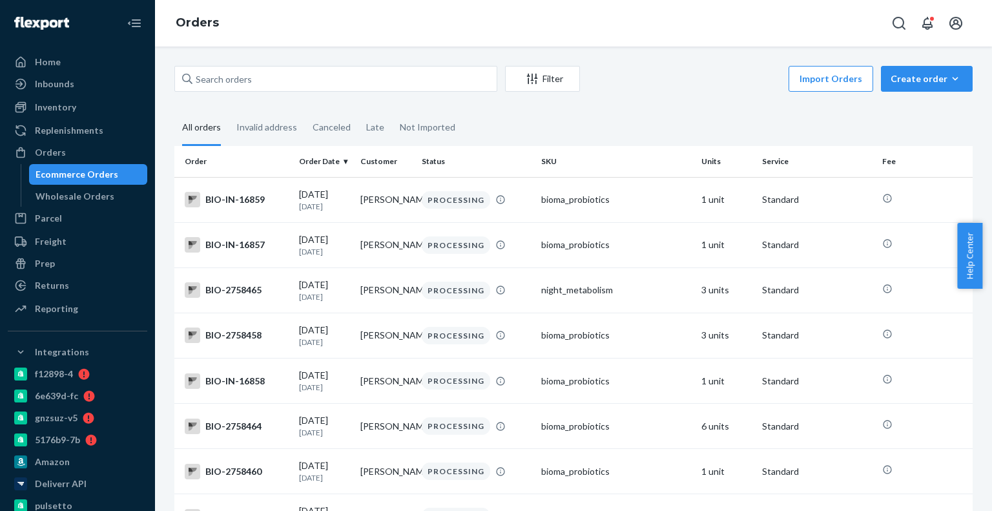
click at [383, 63] on div "Filter Import Orders Create order Ecommerce order Removal order All orders Inva…" at bounding box center [573, 279] width 837 height 464
click at [376, 68] on input "text" at bounding box center [335, 79] width 323 height 26
paste input "4186747"
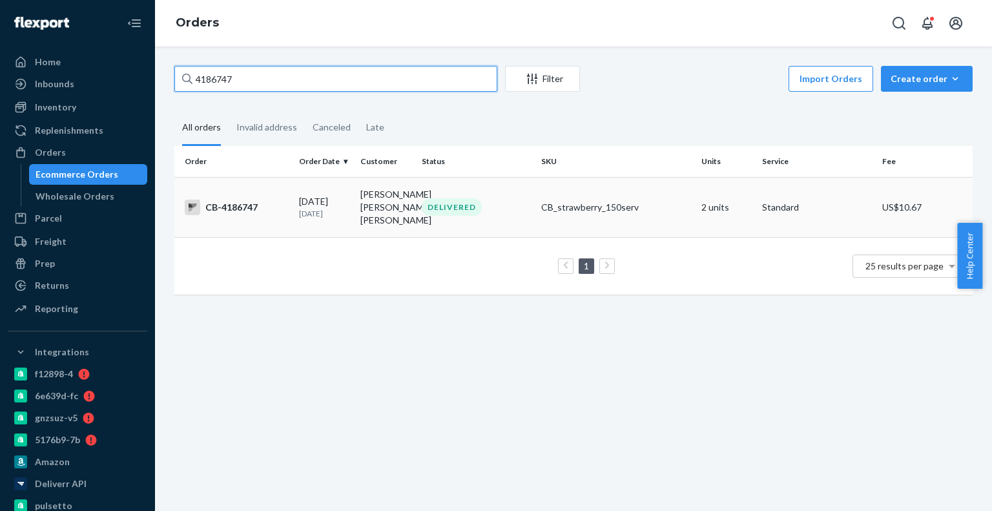
type input "4186747"
click at [453, 236] on td "DELIVERED" at bounding box center [476, 207] width 119 height 60
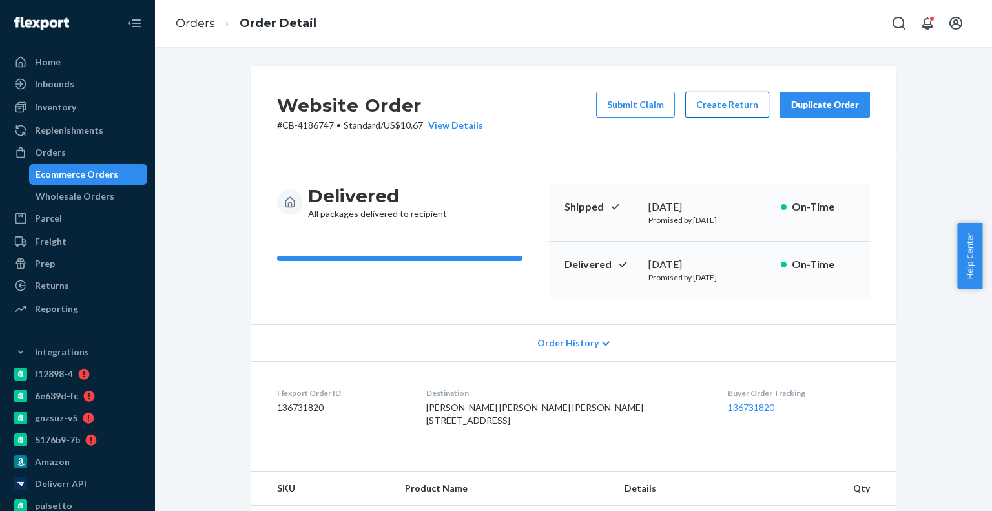
click at [723, 109] on button "Create Return" at bounding box center [727, 105] width 84 height 26
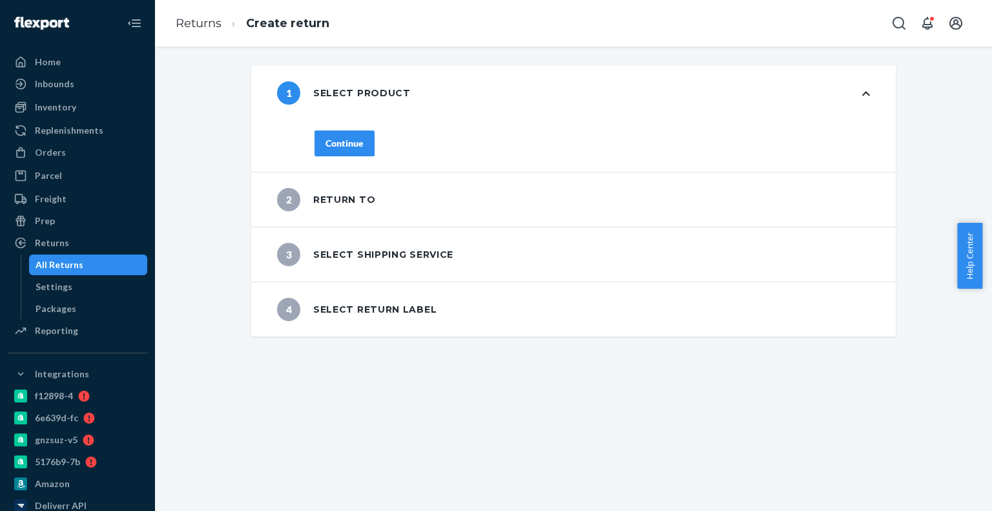
click at [364, 152] on button "Continue" at bounding box center [345, 143] width 60 height 26
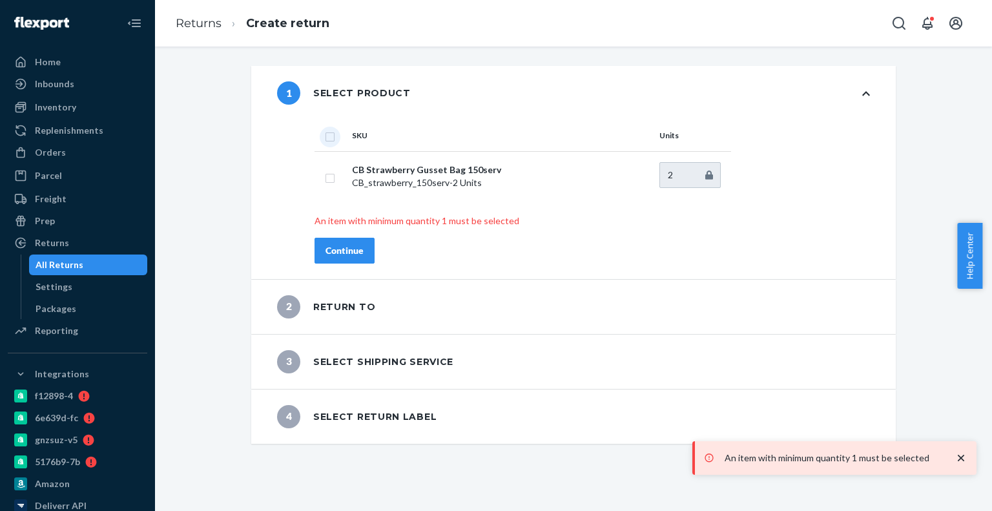
click at [326, 140] on input "checkbox" at bounding box center [330, 136] width 10 height 14
checkbox input "true"
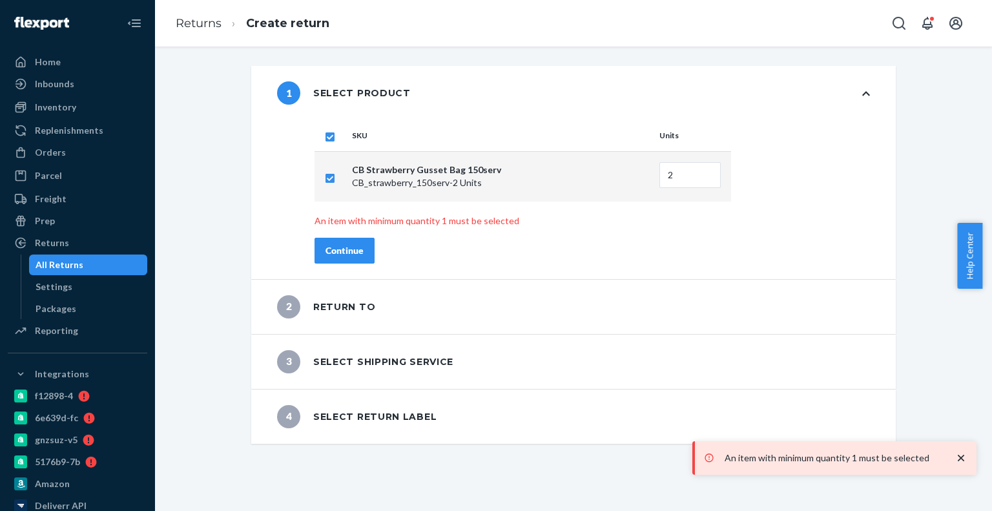
click at [327, 244] on div "Continue" at bounding box center [345, 250] width 38 height 13
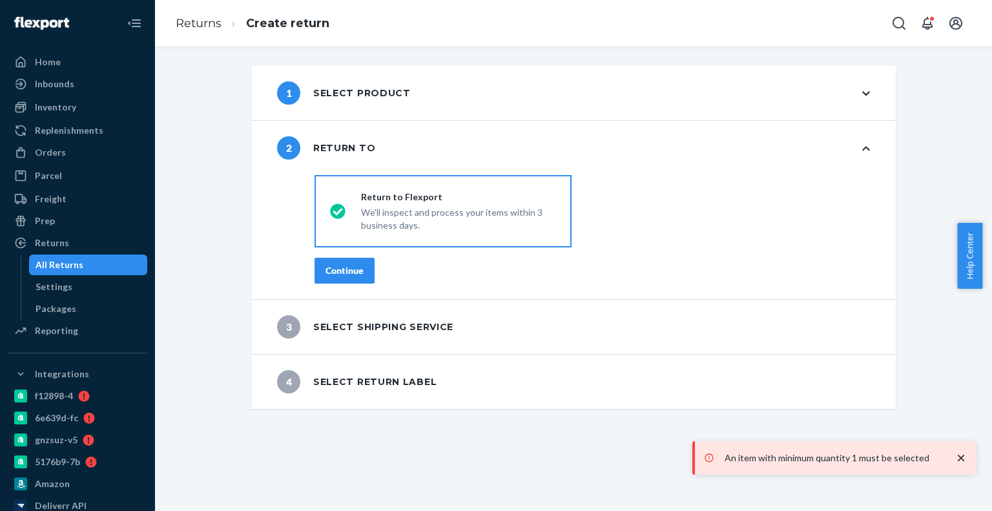
click at [335, 282] on button "Continue" at bounding box center [345, 271] width 60 height 26
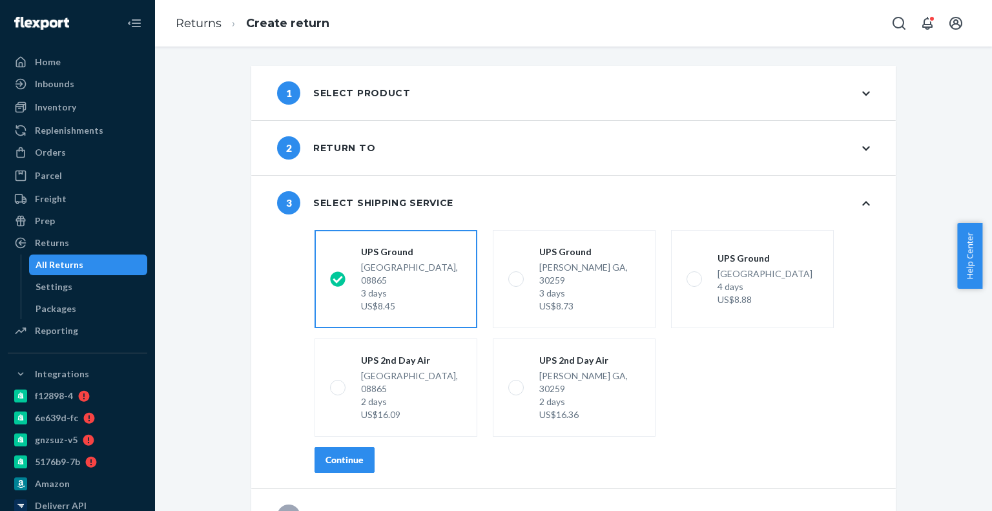
click at [367, 447] on button "Continue" at bounding box center [345, 460] width 60 height 26
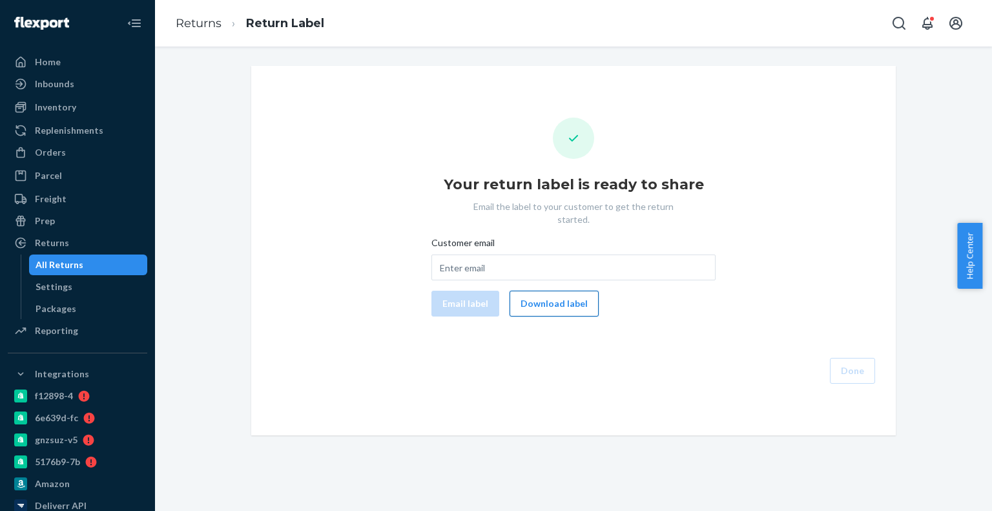
click at [552, 298] on button "Download label" at bounding box center [554, 304] width 89 height 26
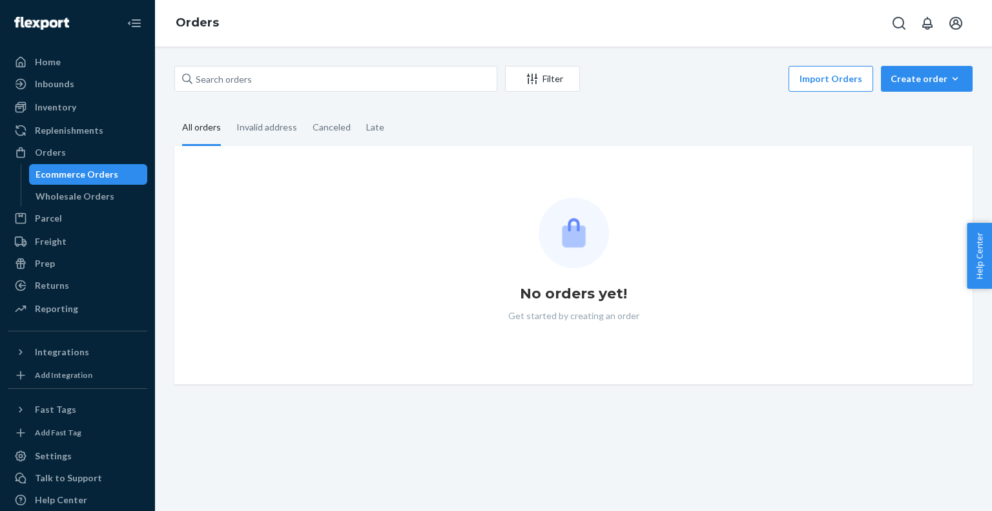
click at [284, 50] on div "Filter Import Orders Create order Ecommerce order Removal order All orders Inva…" at bounding box center [573, 279] width 837 height 464
click at [280, 64] on div "Filter Import Orders Create order Ecommerce order Removal order All orders Inva…" at bounding box center [573, 279] width 837 height 464
click at [278, 70] on input "text" at bounding box center [335, 79] width 323 height 26
paste input "4145216"
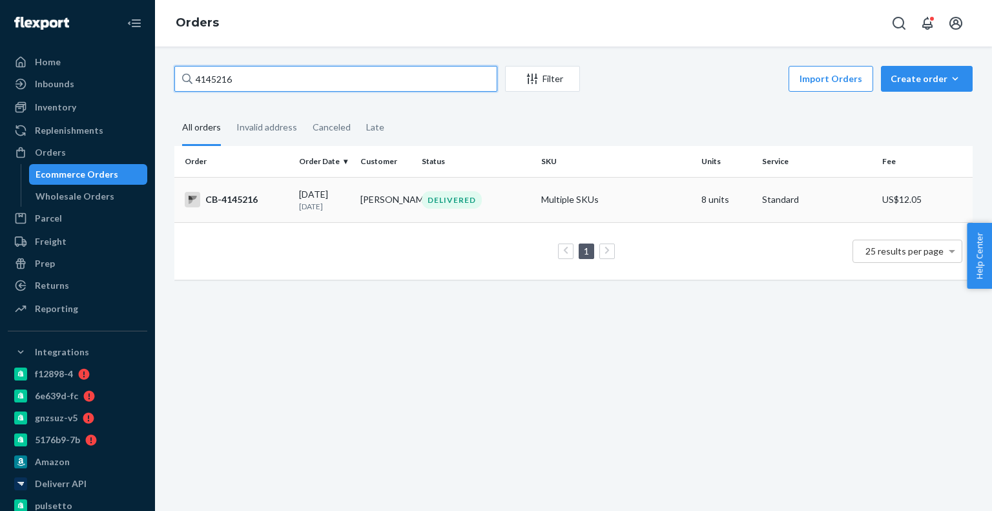
type input "4145216"
click at [441, 194] on div "DELIVERED" at bounding box center [452, 199] width 60 height 17
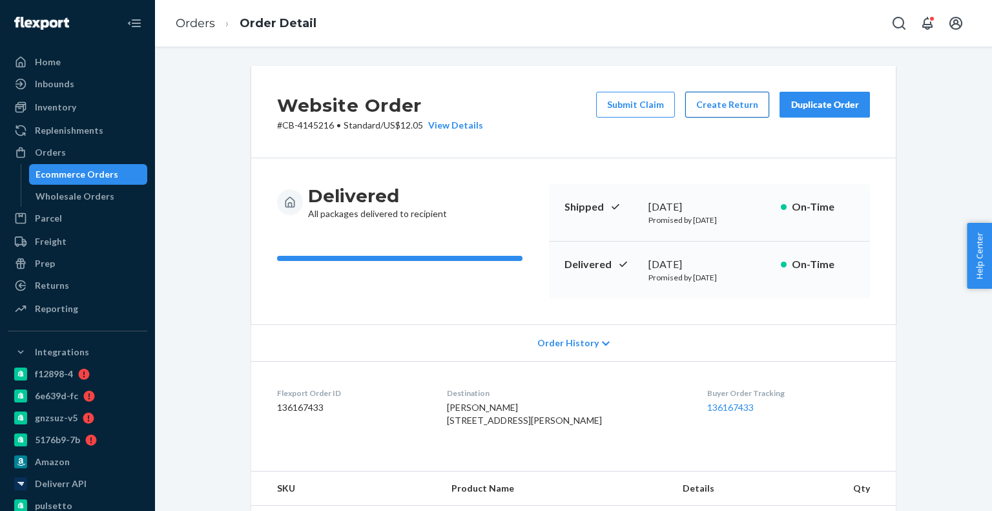
click at [716, 103] on button "Create Return" at bounding box center [727, 105] width 84 height 26
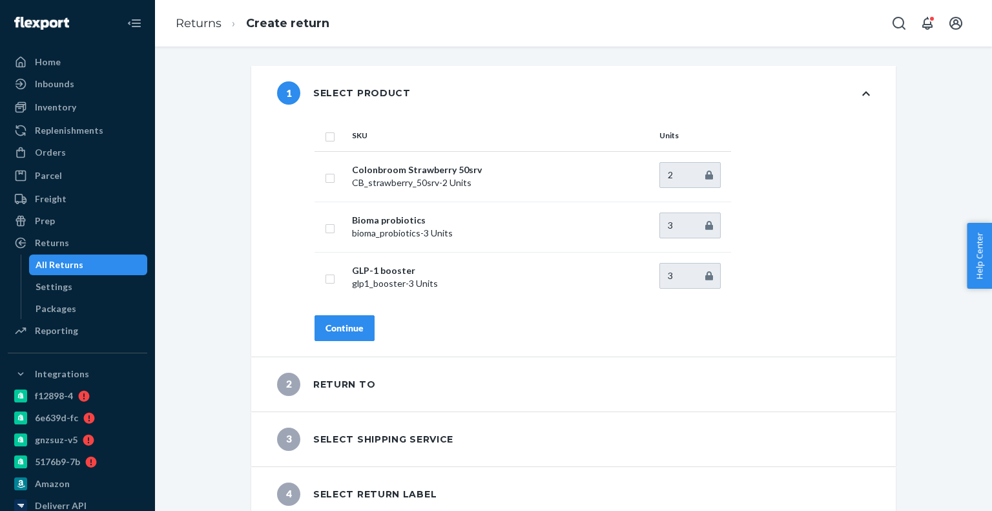
click at [325, 137] on input "checkbox" at bounding box center [330, 136] width 10 height 14
checkbox input "true"
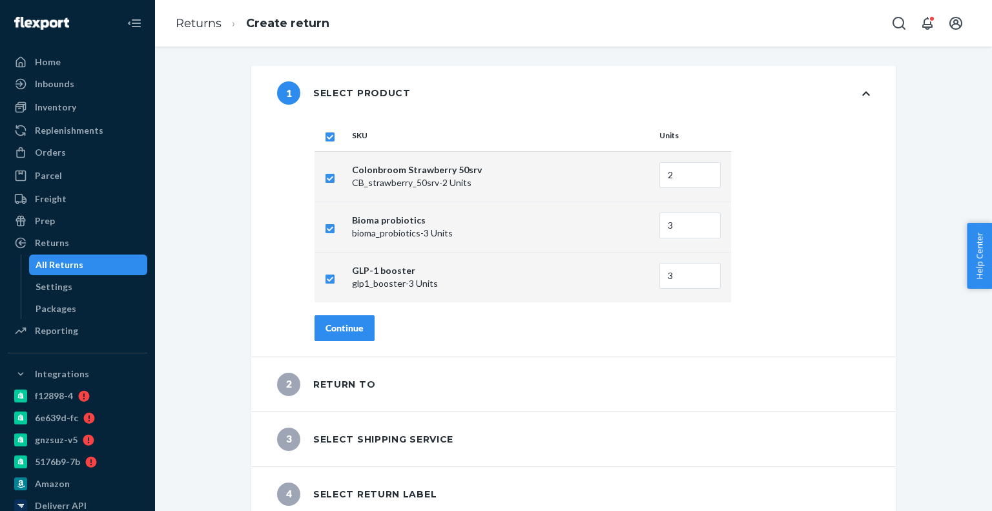
click at [326, 322] on div "Continue" at bounding box center [345, 328] width 38 height 13
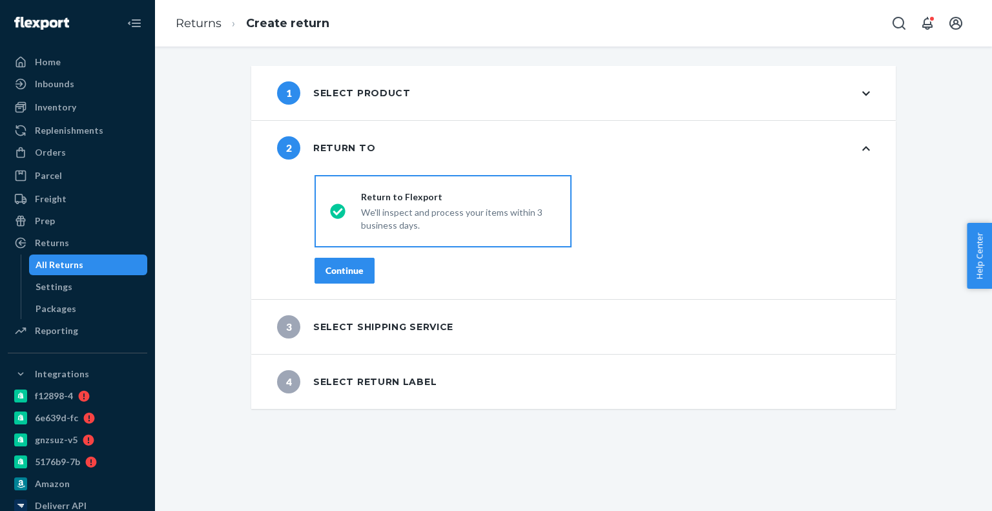
click at [354, 278] on button "Continue" at bounding box center [345, 271] width 60 height 26
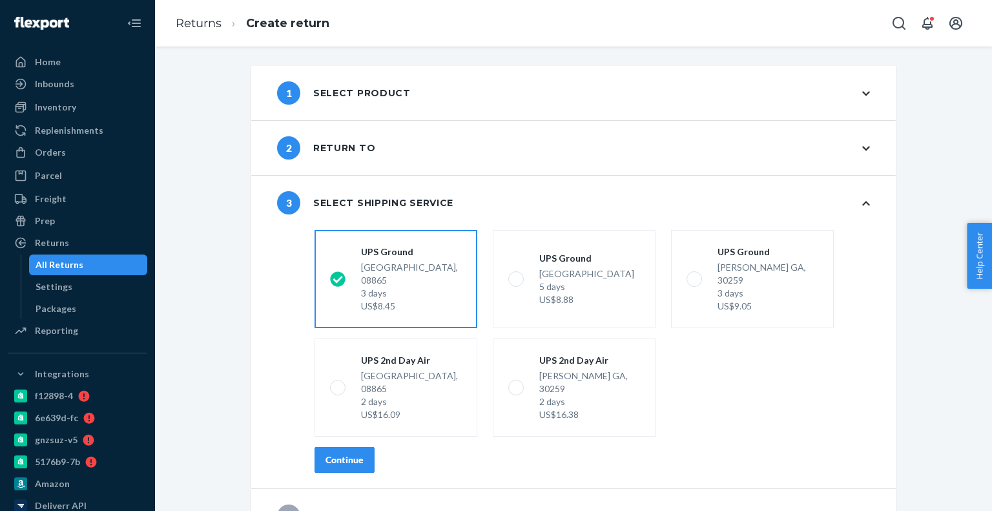
click at [355, 447] on button "Continue" at bounding box center [345, 460] width 60 height 26
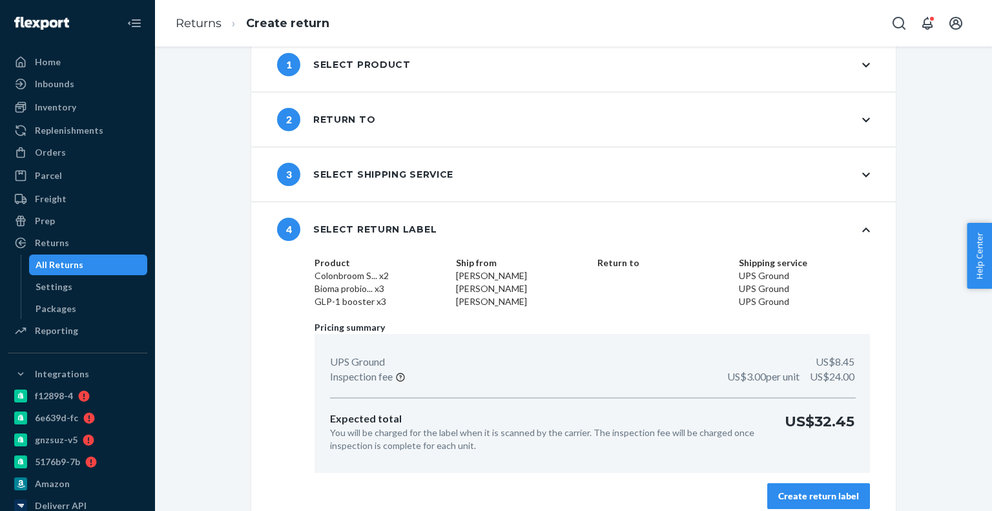
scroll to position [41, 0]
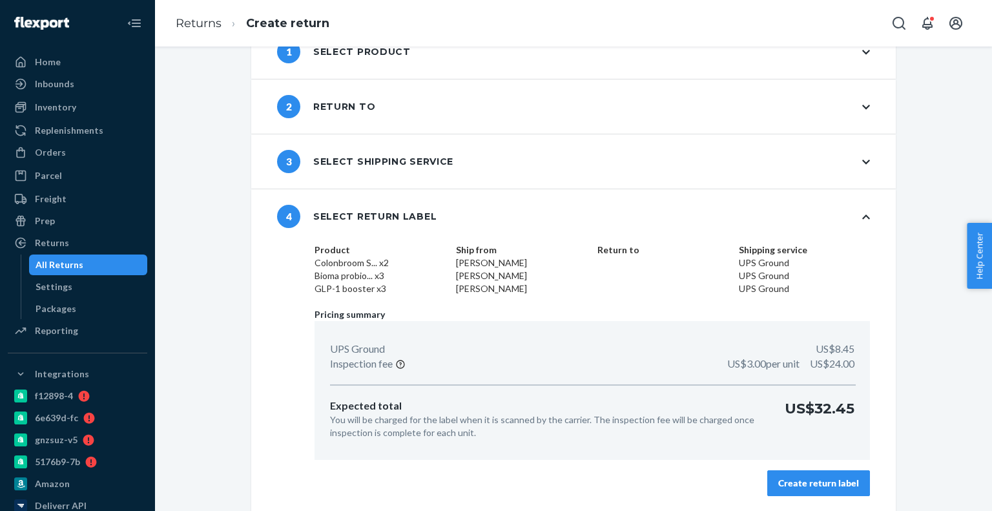
click at [811, 503] on div "Product Colonbroom S... x2 Bioma probio... x3 GLP-1 booster x3 Ship from [PERSO…" at bounding box center [592, 378] width 607 height 268
click at [823, 495] on button "Create return label" at bounding box center [818, 483] width 103 height 26
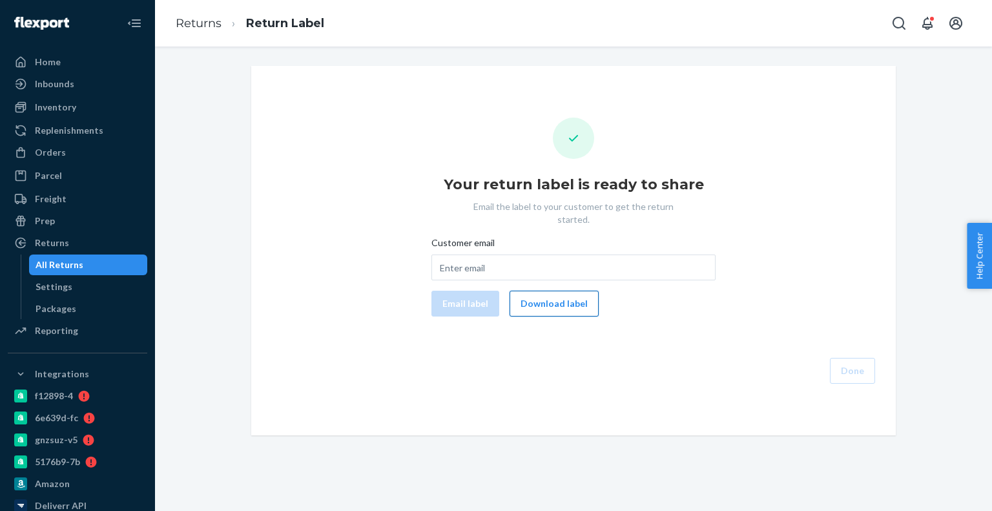
click at [570, 291] on button "Download label" at bounding box center [554, 304] width 89 height 26
